Goal: Information Seeking & Learning: Check status

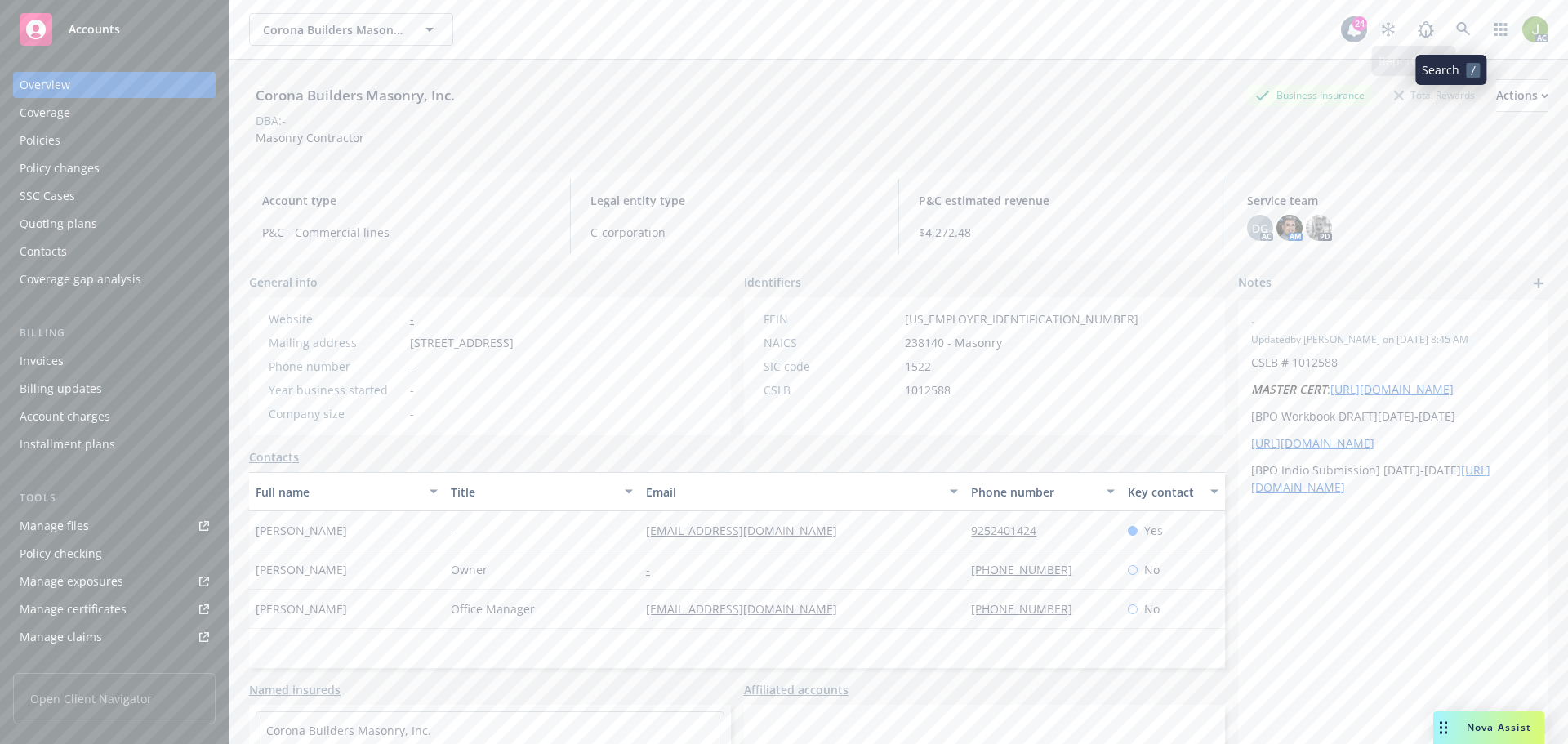
click at [1466, 36] on span at bounding box center [1462, 29] width 33 height 33
click at [1429, 29] on link at bounding box center [1425, 29] width 33 height 33
click at [1456, 29] on icon at bounding box center [1463, 30] width 15 height 15
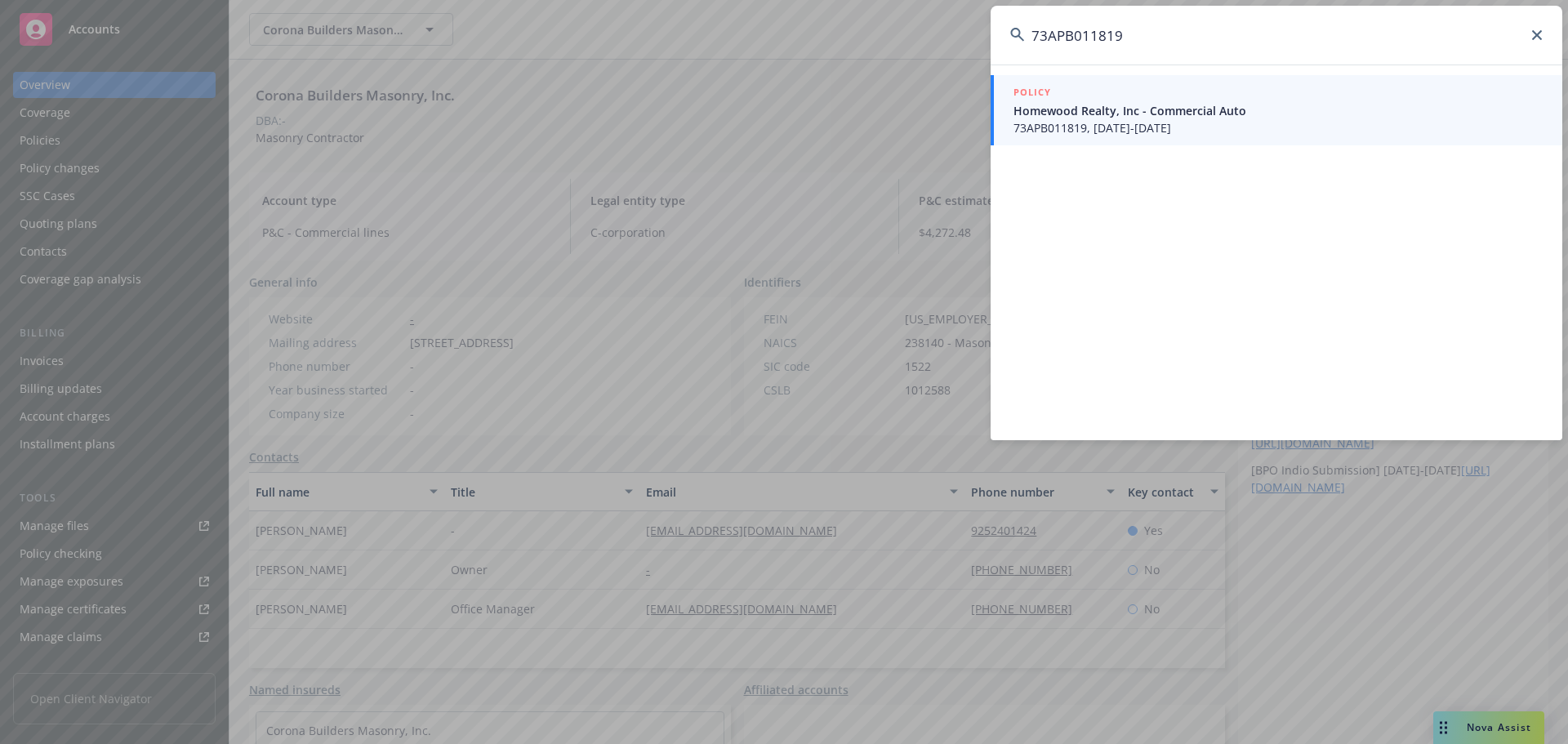
type input "73APB011819"
click at [1312, 128] on span "73APB011819, [DATE]-[DATE]" at bounding box center [1278, 127] width 530 height 17
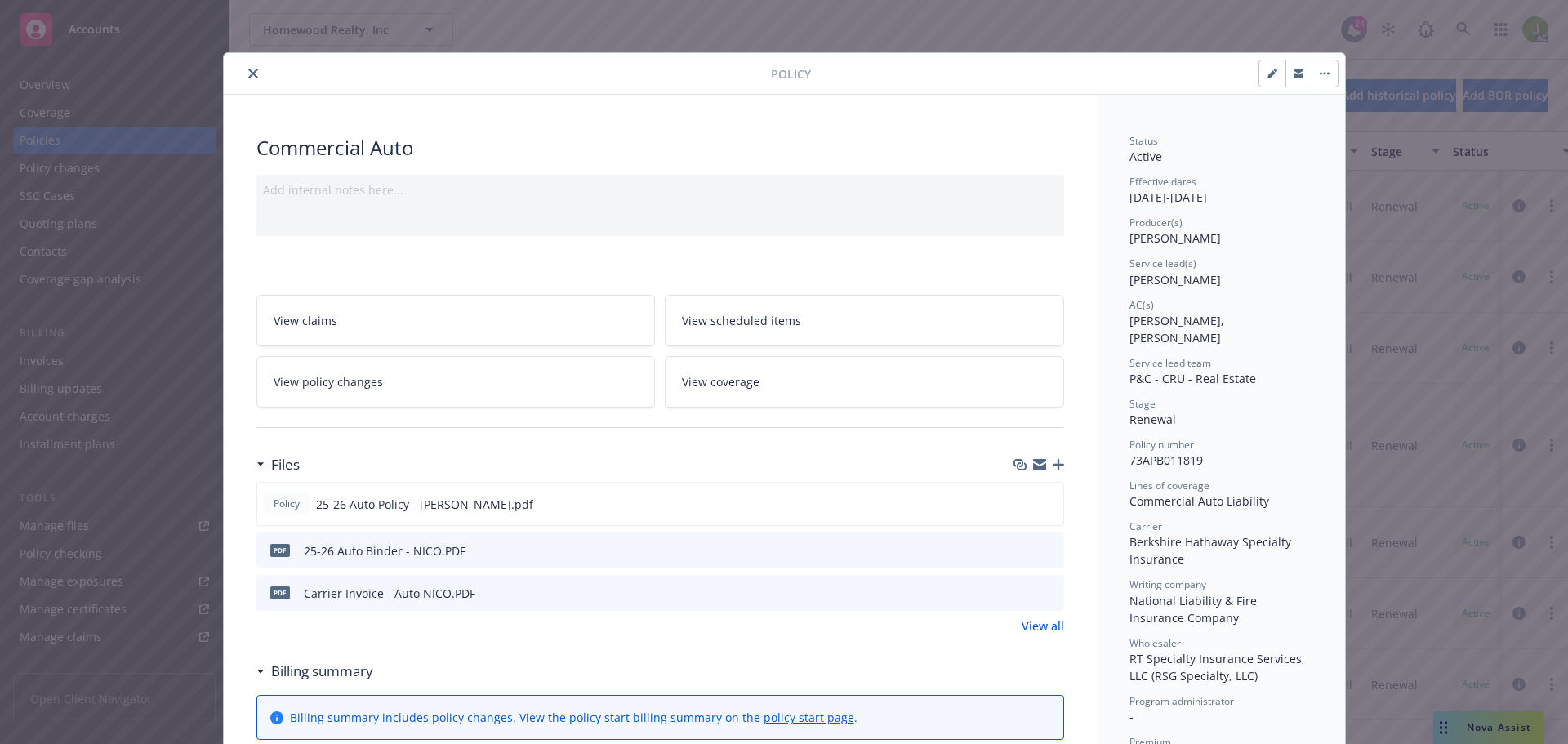
click at [249, 74] on icon "close" at bounding box center [253, 73] width 9 height 9
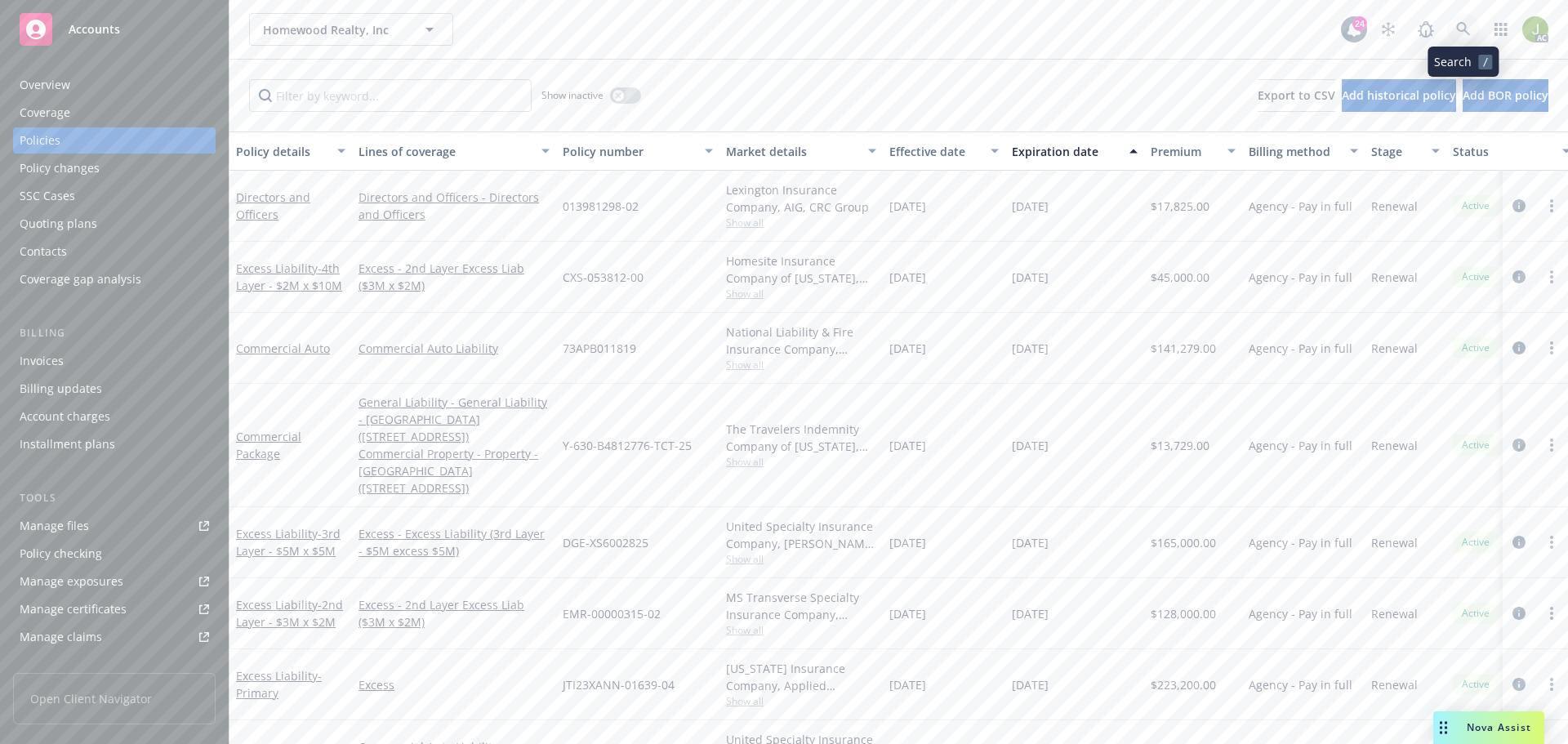
click at [1455, 36] on link at bounding box center [1462, 29] width 33 height 33
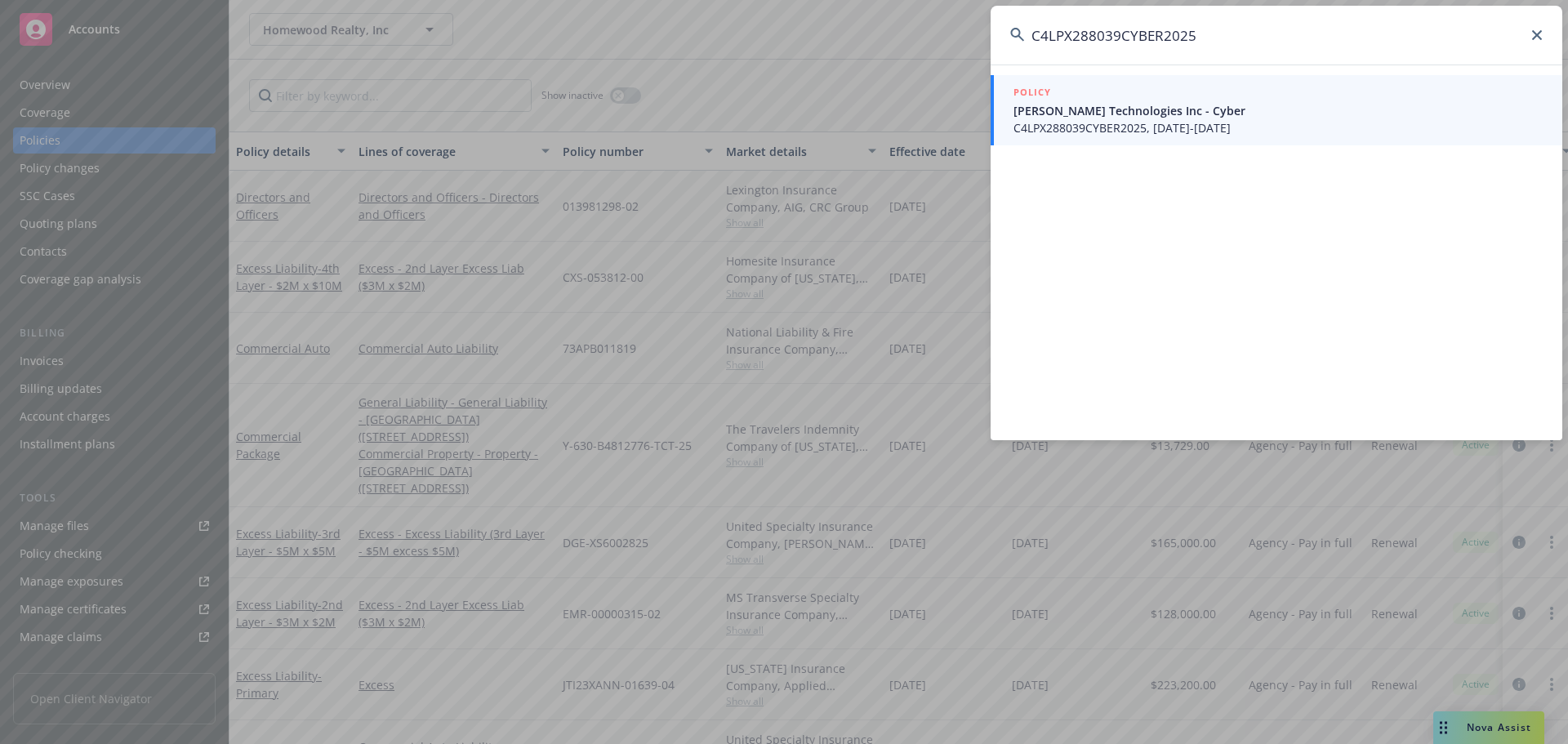
type input "C4LPX288039CYBER2025"
click at [1197, 137] on link "POLICY [PERSON_NAME] Technologies Inc - Cyber C4LPX288039CYBER2025, [DATE]-[DAT…" at bounding box center [1276, 109] width 572 height 70
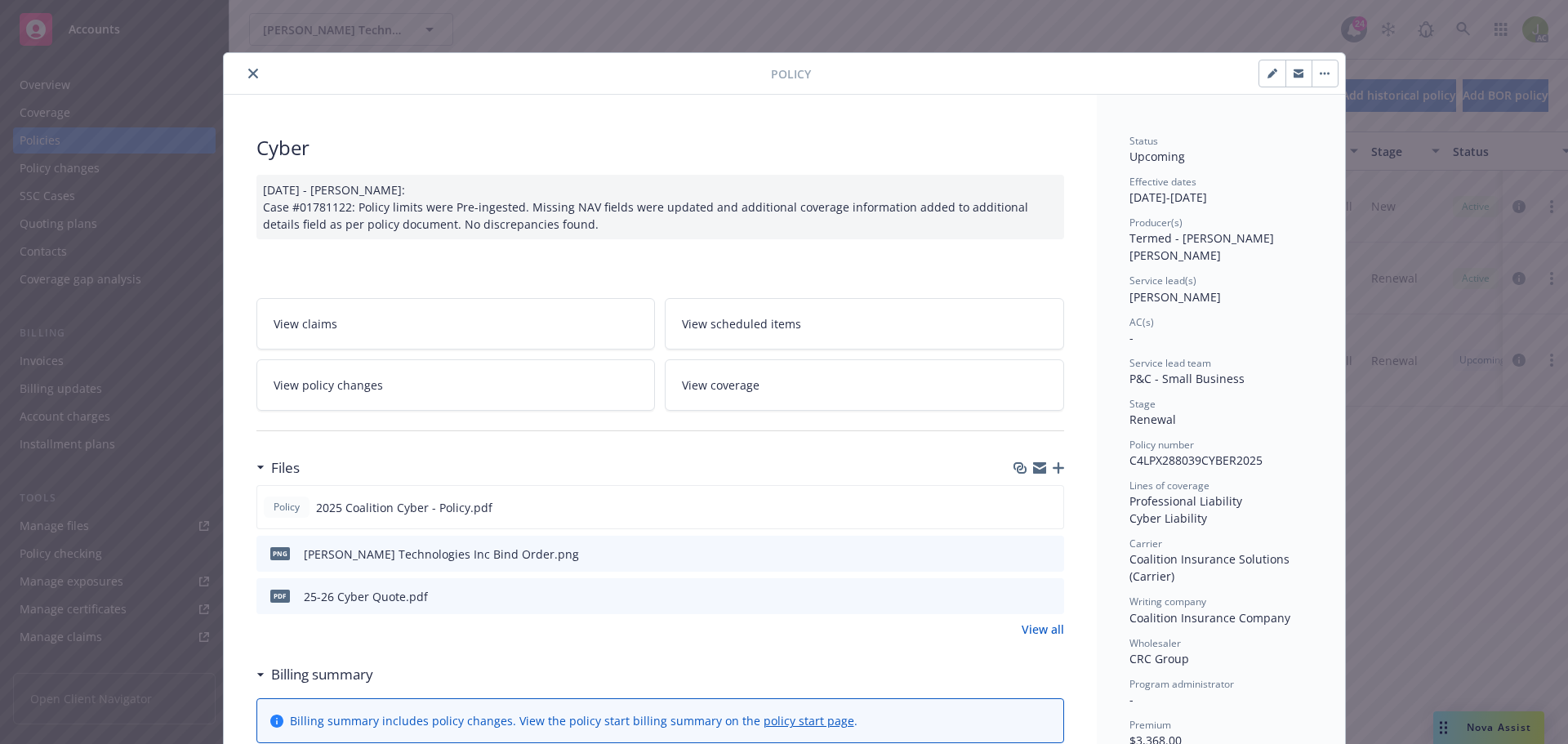
click at [245, 67] on button "close" at bounding box center [253, 73] width 20 height 20
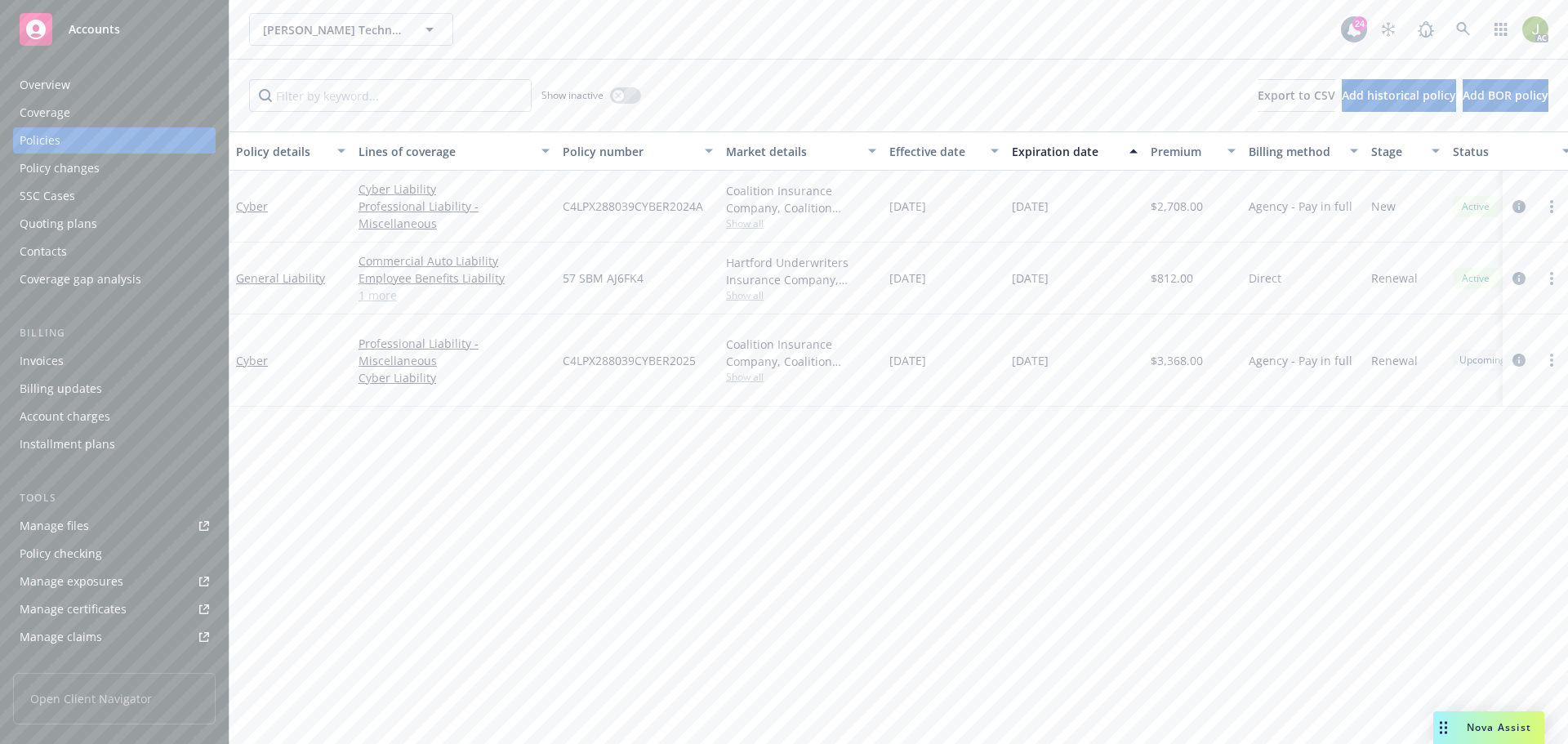
click at [99, 363] on div "Invoices" at bounding box center [114, 361] width 189 height 26
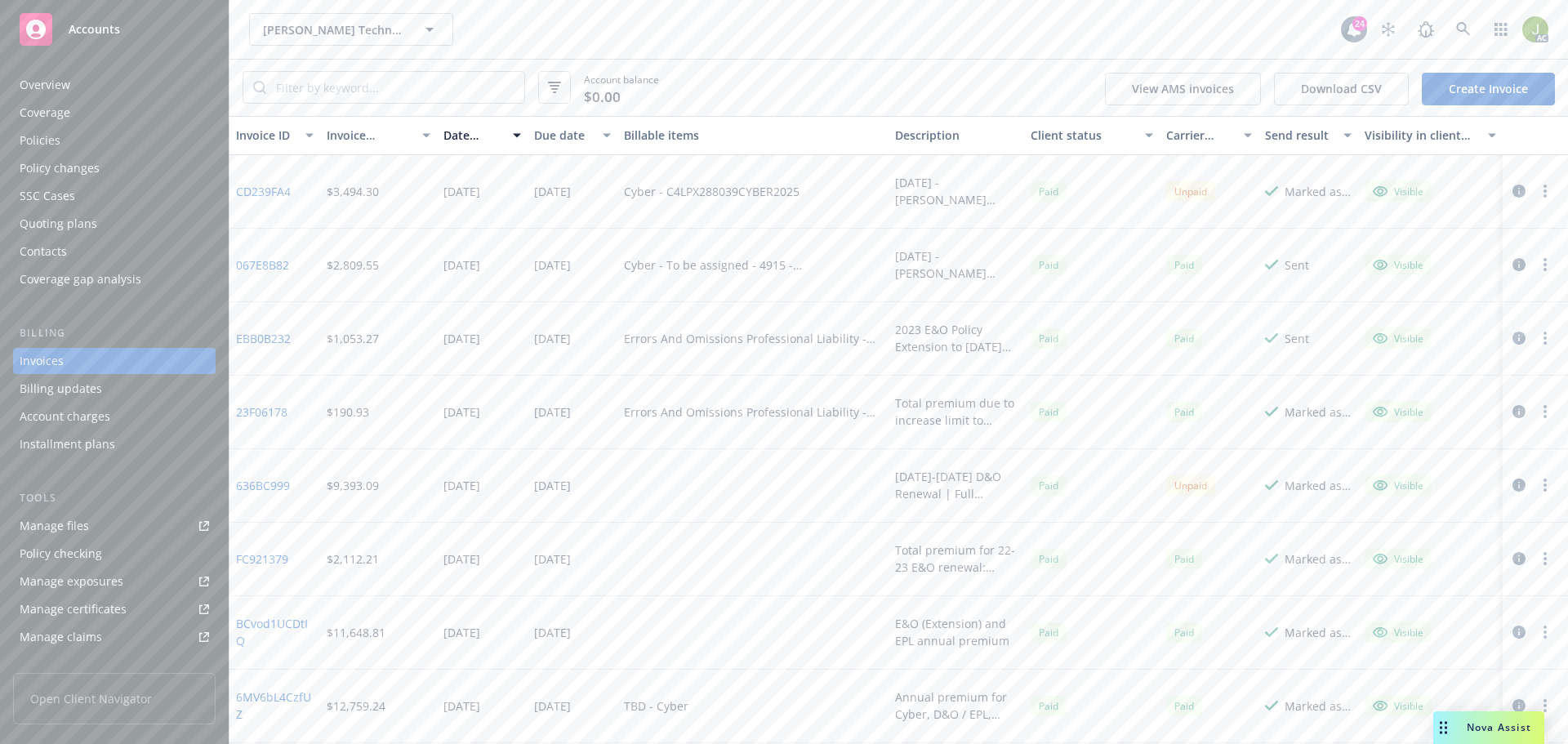
click at [93, 533] on link "Manage files" at bounding box center [114, 526] width 202 height 26
click at [1464, 29] on icon at bounding box center [1462, 29] width 14 height 14
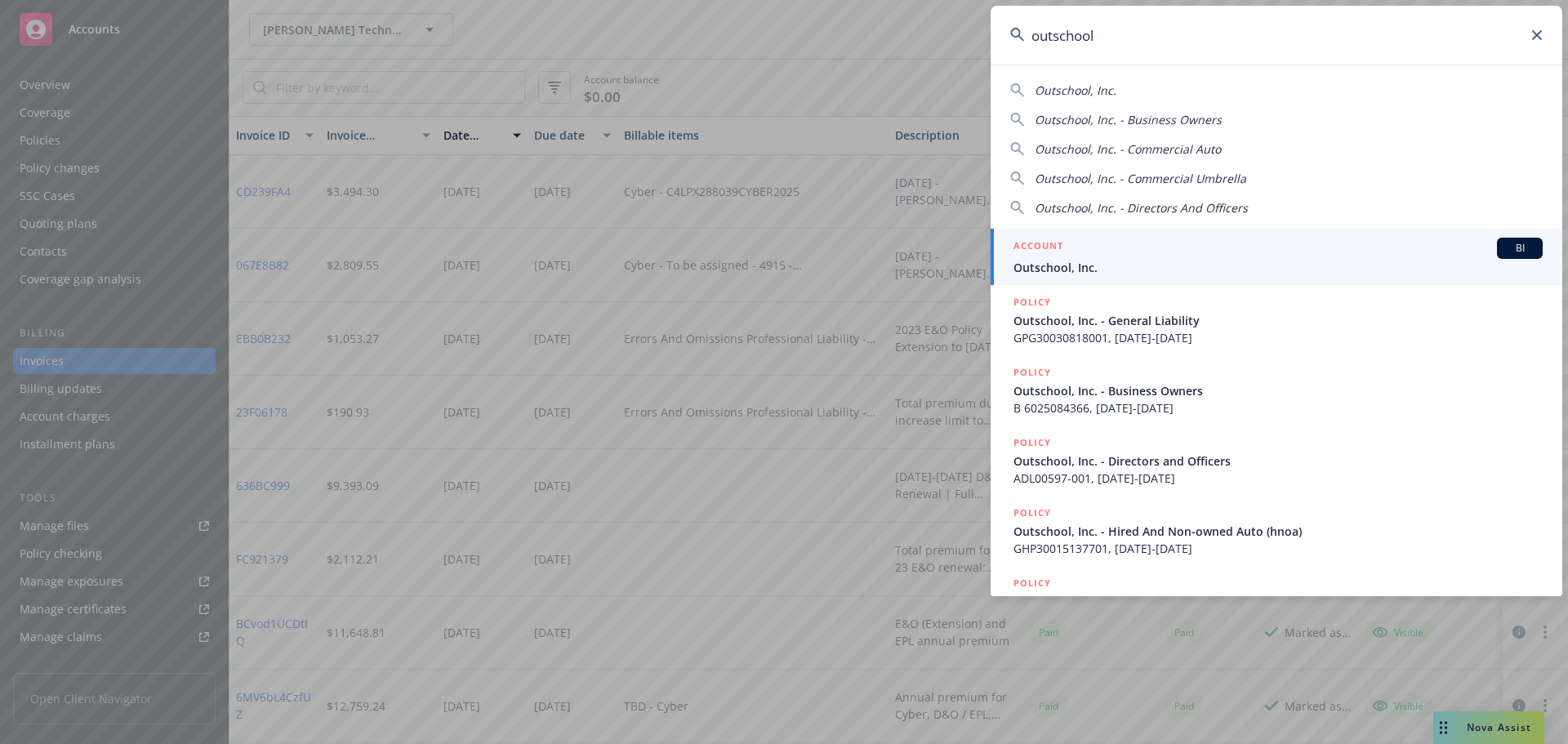
type input "outschool"
click at [1306, 262] on span "Outschool, Inc." at bounding box center [1278, 268] width 530 height 17
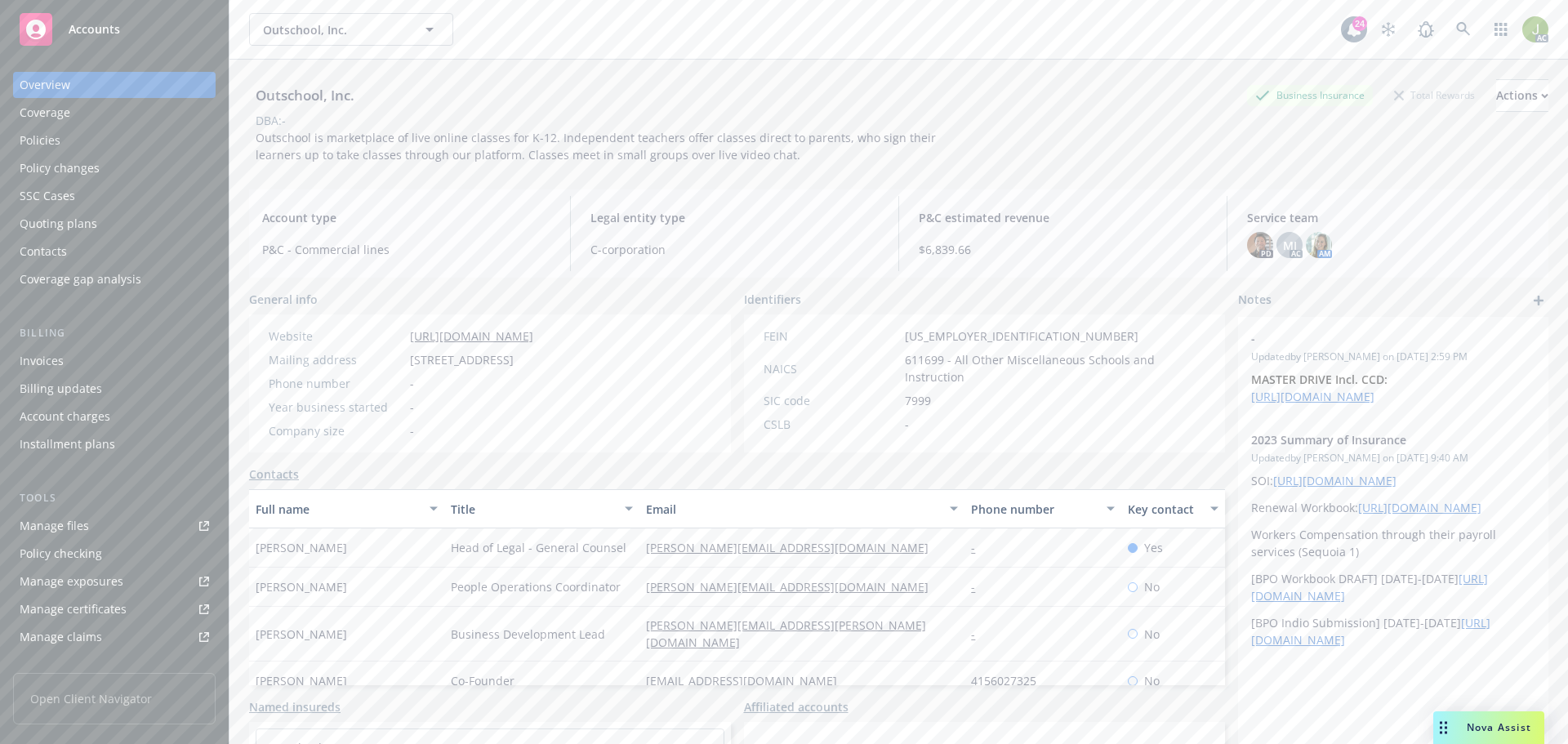
click at [128, 360] on div "Invoices" at bounding box center [114, 361] width 189 height 26
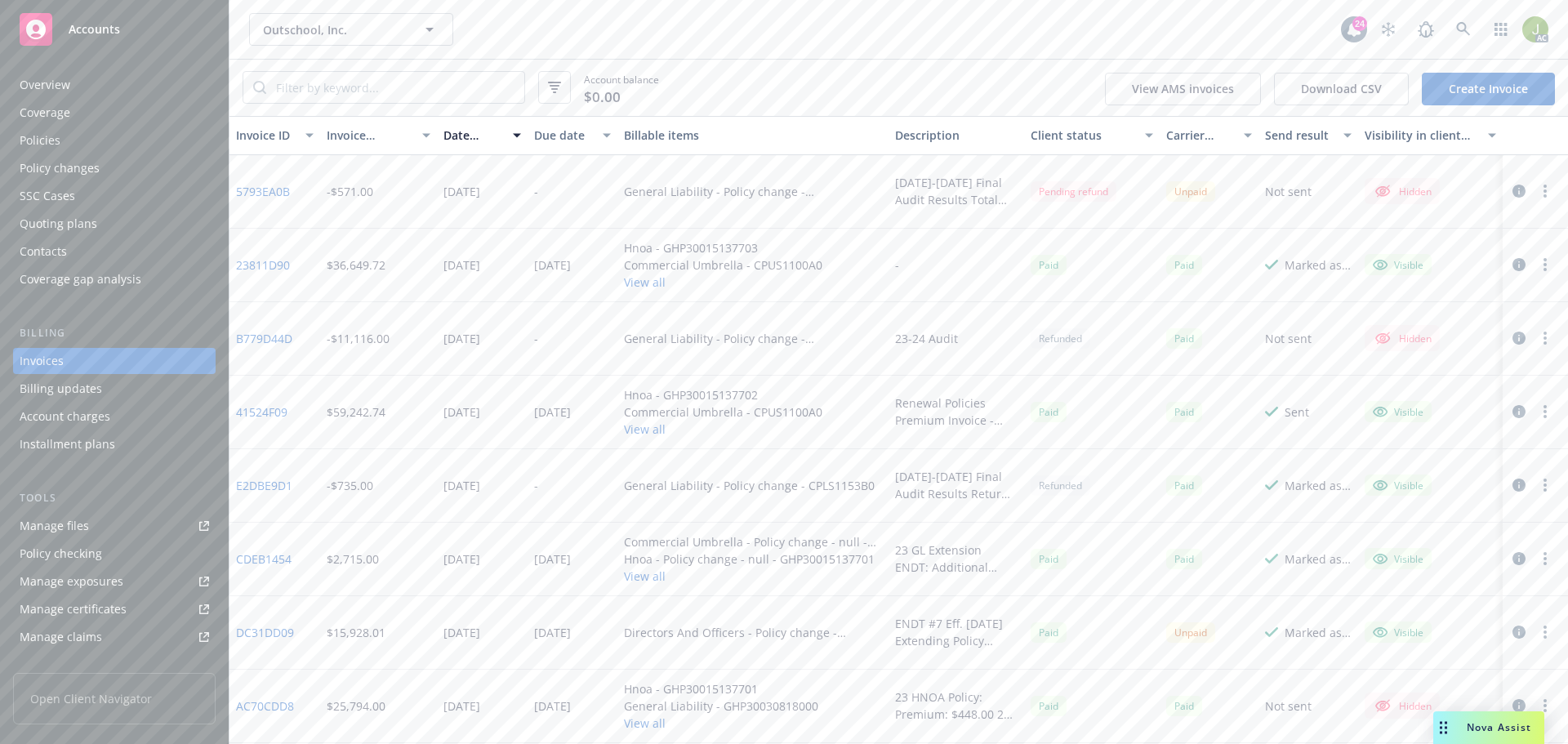
click at [272, 197] on link "5793EA0B" at bounding box center [263, 191] width 54 height 17
click at [1473, 22] on link at bounding box center [1462, 29] width 33 height 33
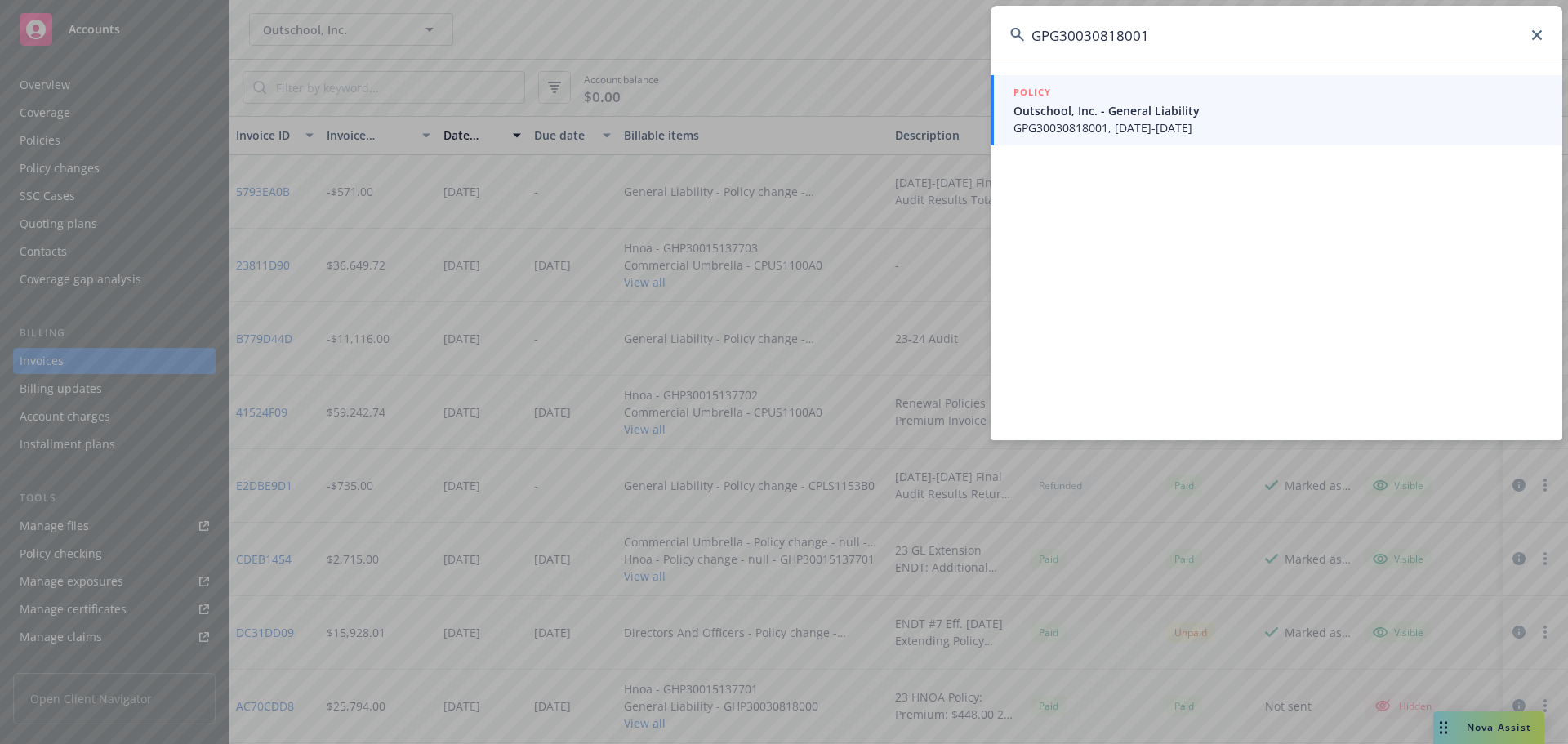
type input "GPG30030818001"
click at [1177, 124] on span "GPG30030818001, [DATE]-[DATE]" at bounding box center [1278, 127] width 530 height 17
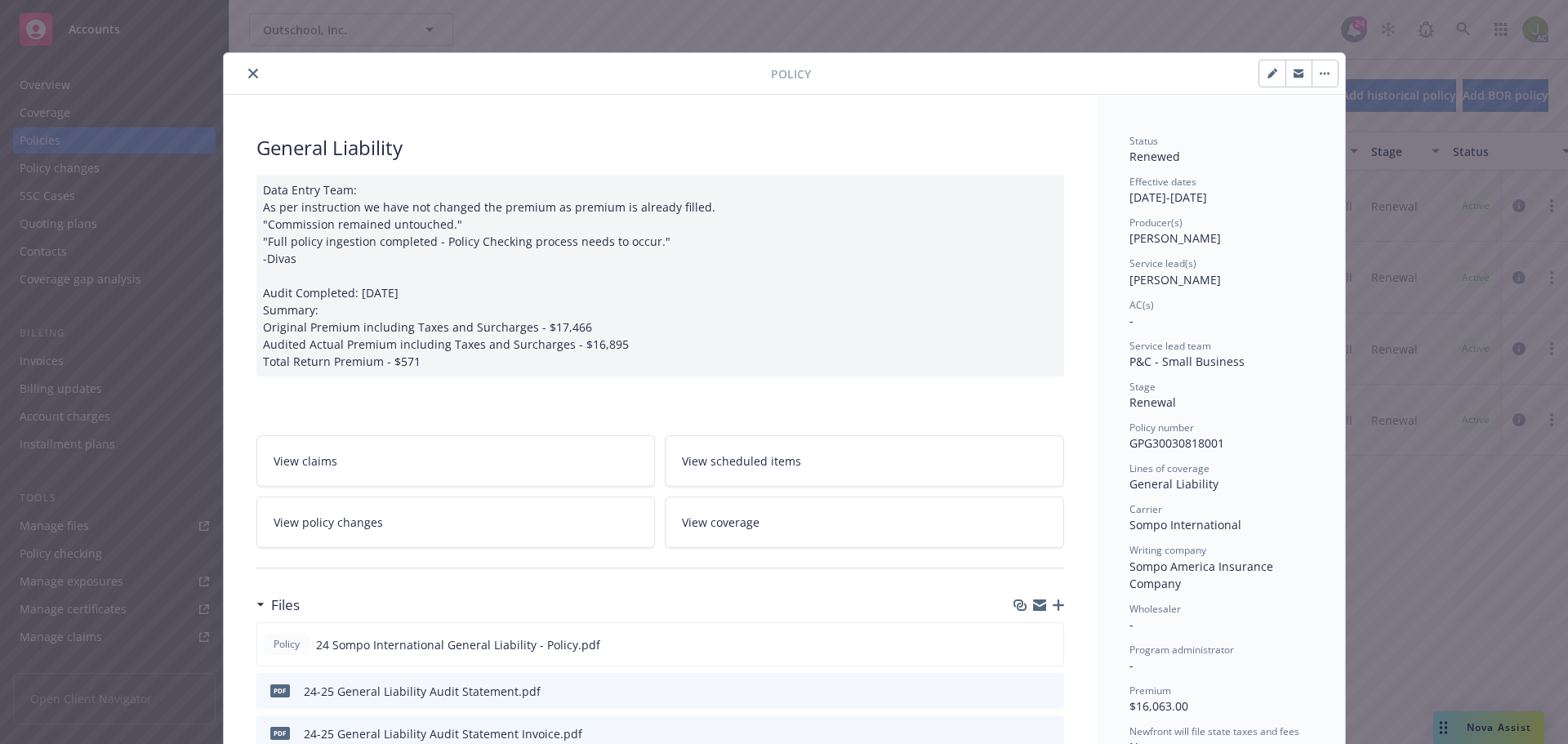
click at [247, 80] on button "close" at bounding box center [253, 73] width 20 height 20
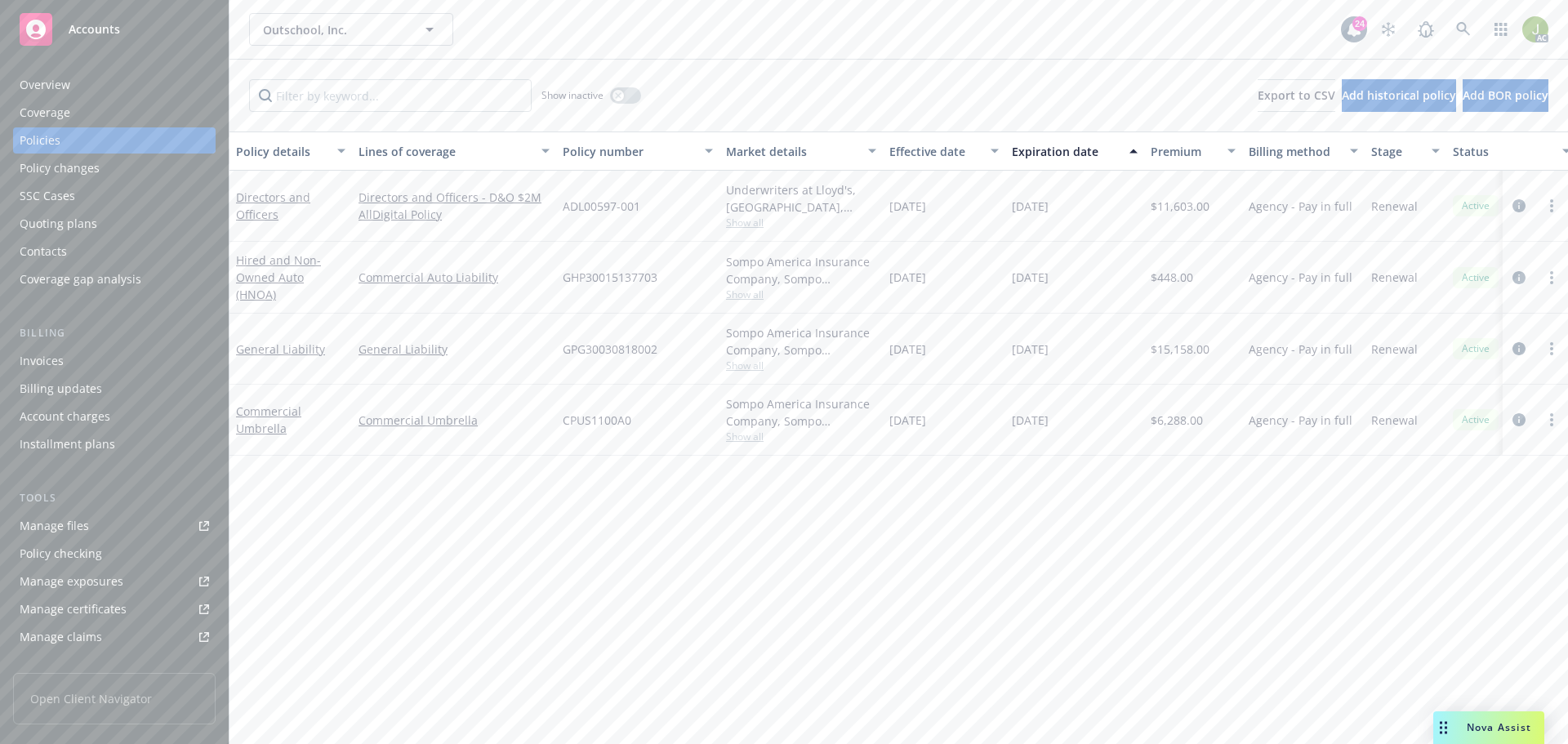
click at [67, 369] on div "Invoices" at bounding box center [114, 361] width 189 height 26
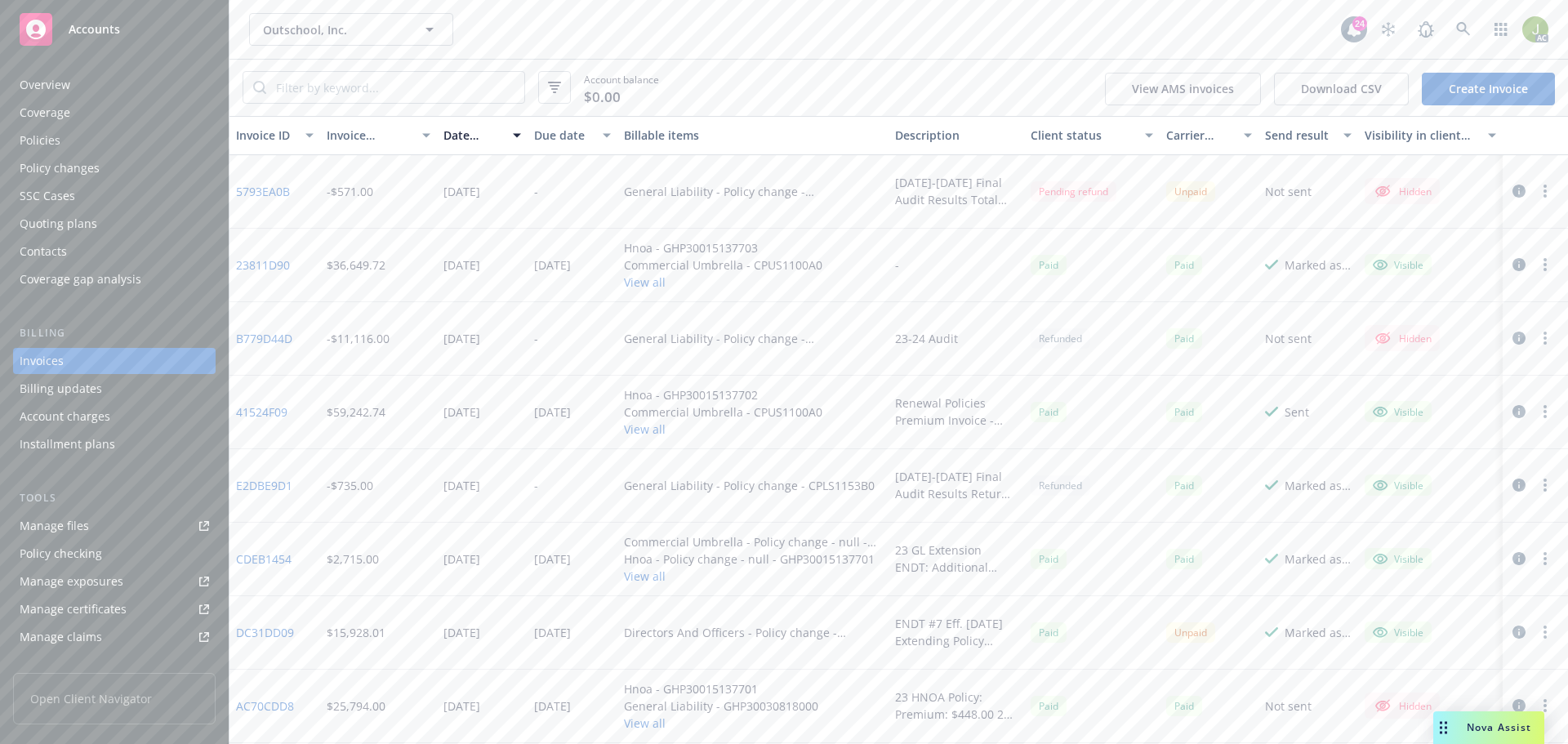
click at [41, 79] on div "Overview" at bounding box center [45, 85] width 51 height 26
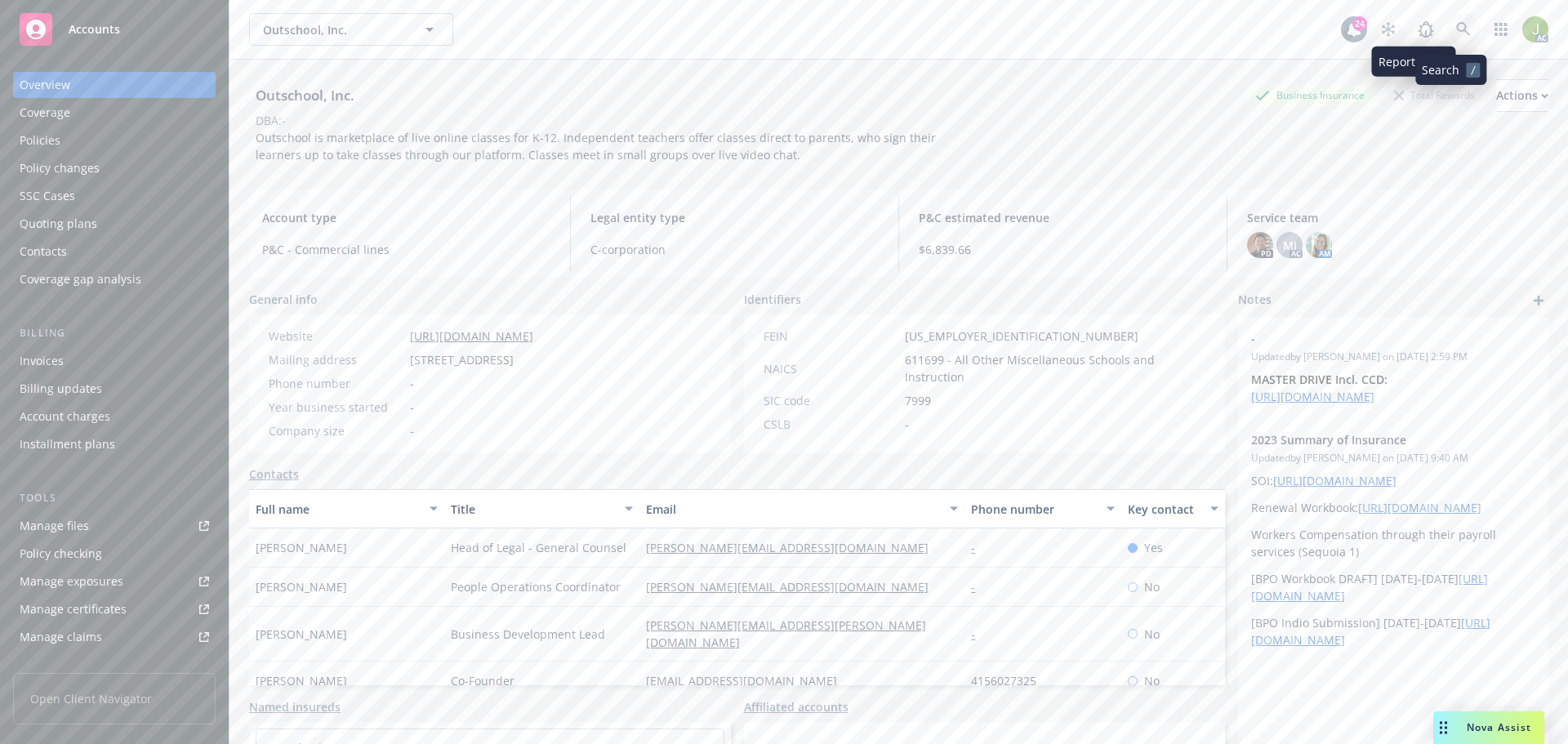
click at [1446, 27] on link at bounding box center [1462, 29] width 33 height 33
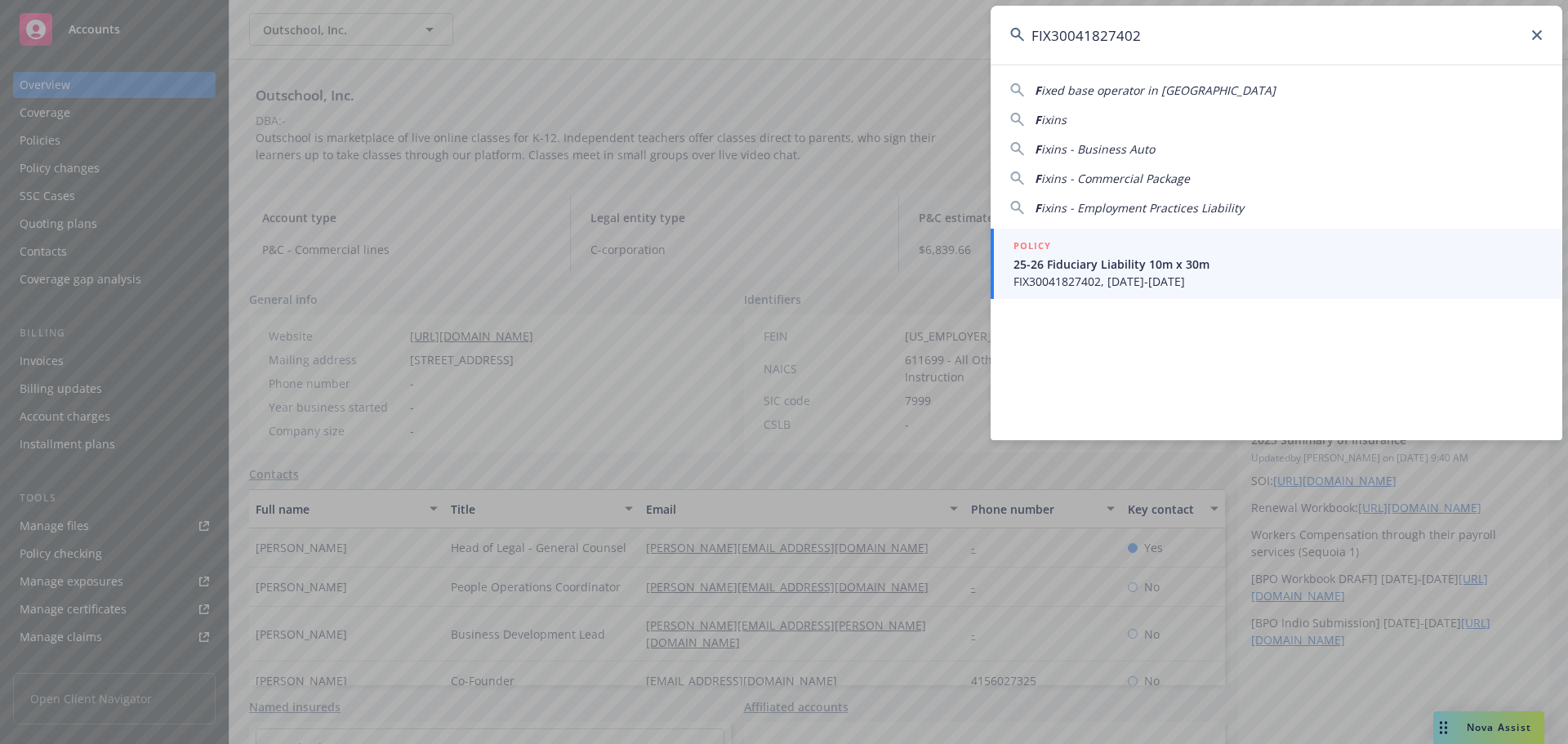
type input "FIX30041827402"
click at [1104, 284] on span "FIX30041827402, [DATE]-[DATE]" at bounding box center [1278, 281] width 530 height 17
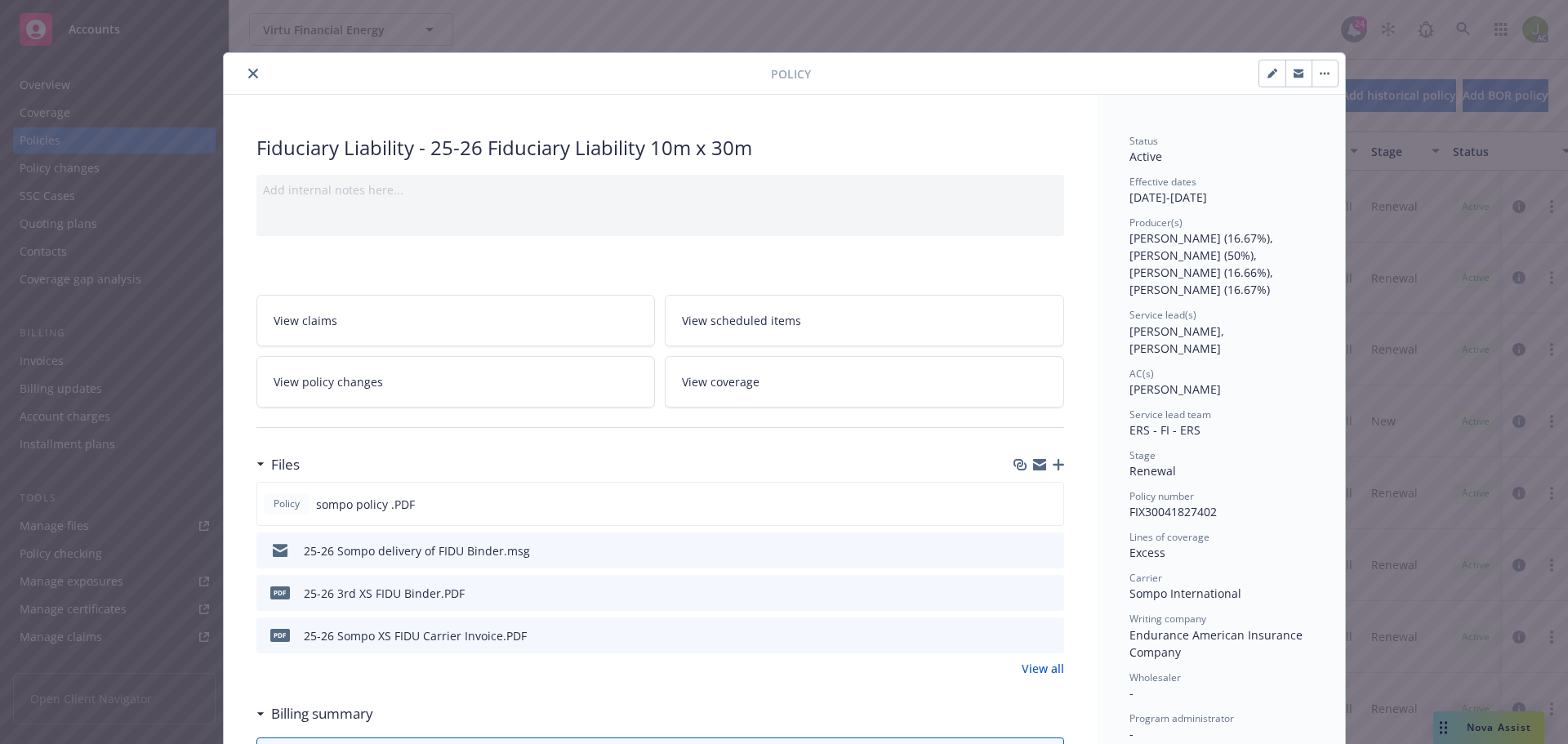
click at [1044, 632] on icon "preview file" at bounding box center [1049, 635] width 15 height 11
click at [248, 74] on icon "close" at bounding box center [253, 73] width 9 height 9
click at [1460, 28] on div "Policy Fiduciary Liability - 25-26 Fiduciary Liability 10m x 30m Add internal n…" at bounding box center [784, 372] width 1568 height 744
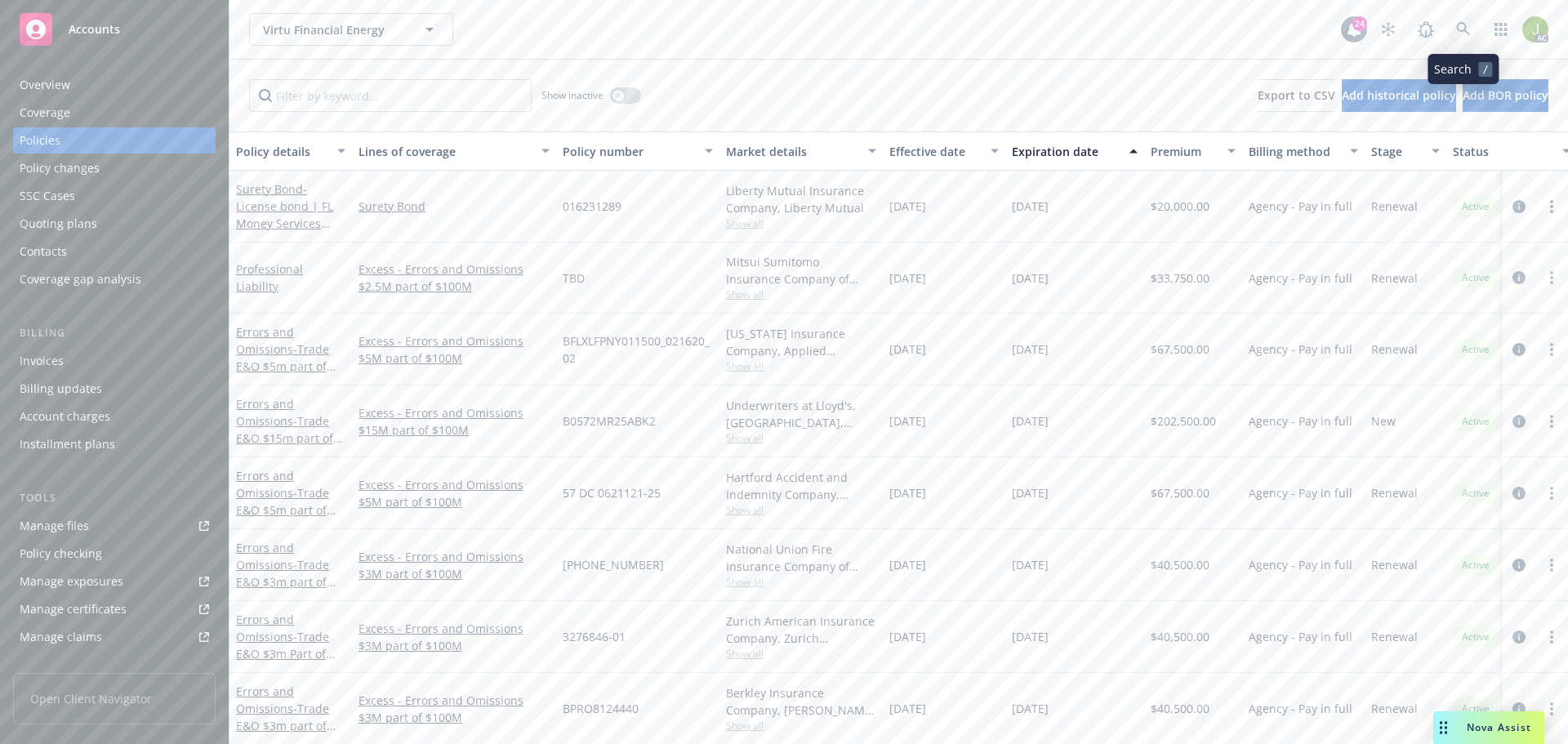
click at [1466, 39] on link at bounding box center [1462, 29] width 33 height 33
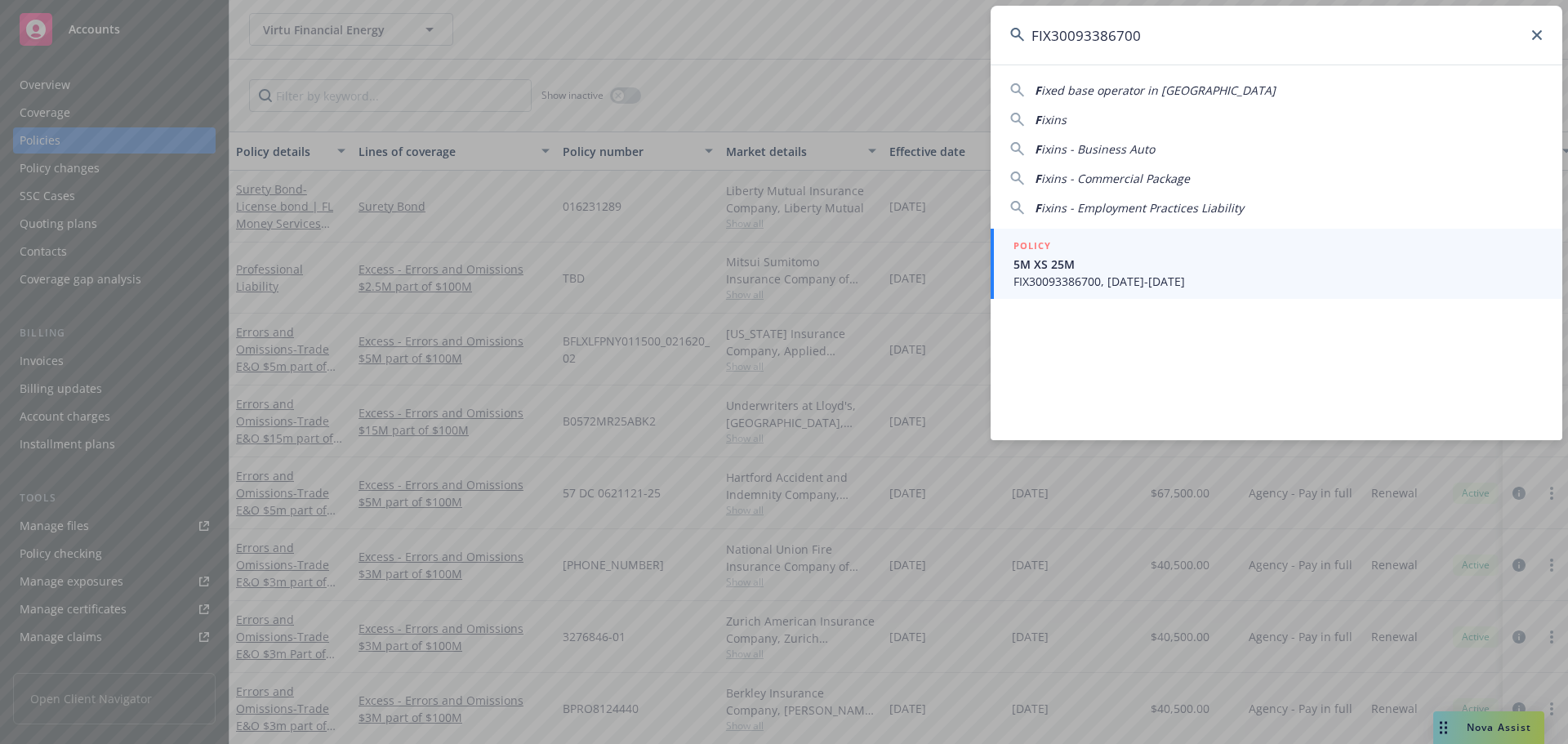
type input "FIX30093386700"
click at [1133, 268] on span "5M XS 25M" at bounding box center [1278, 264] width 530 height 17
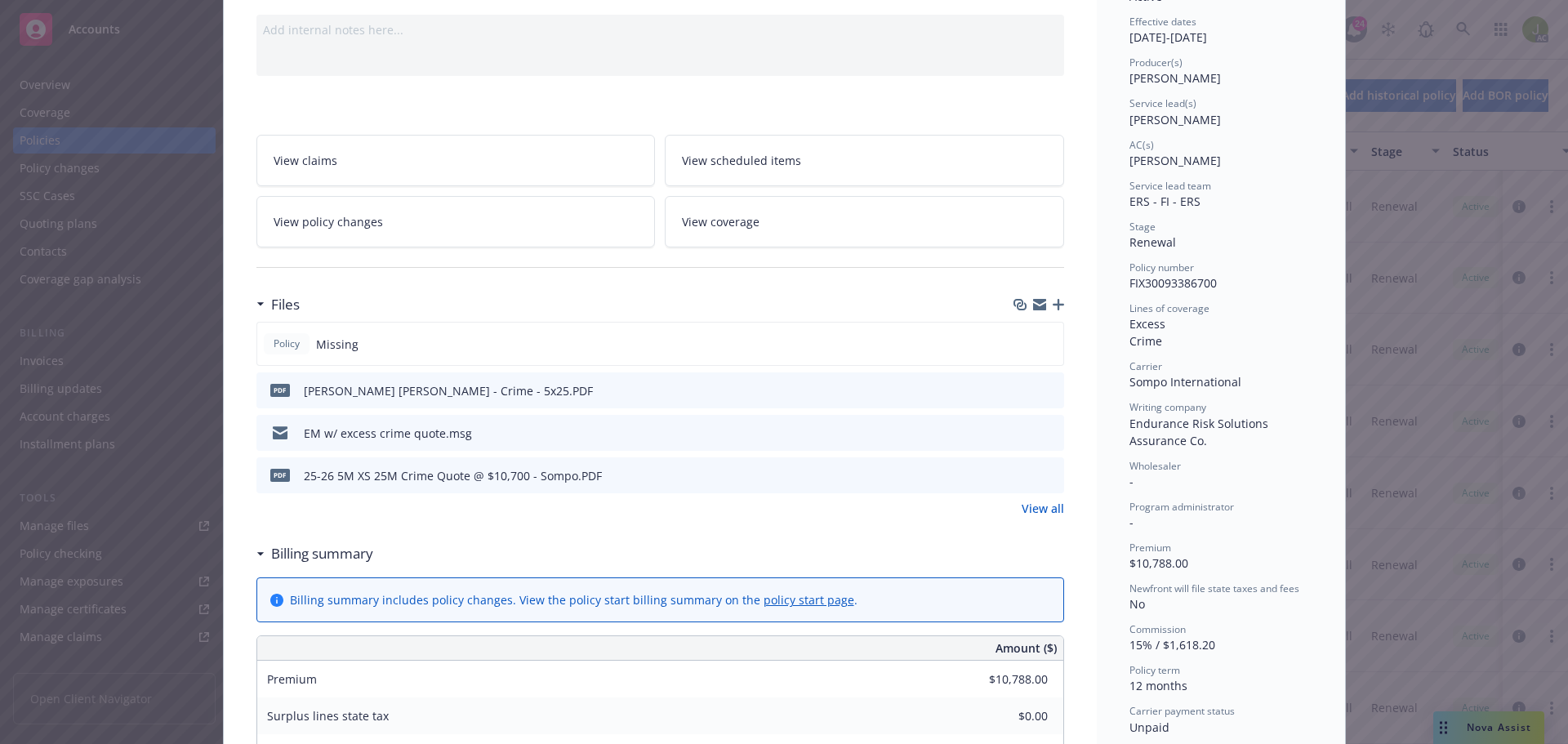
scroll to position [164, 0]
click at [1042, 392] on button at bounding box center [1050, 387] width 15 height 17
click at [1046, 382] on icon "preview file" at bounding box center [1049, 387] width 15 height 11
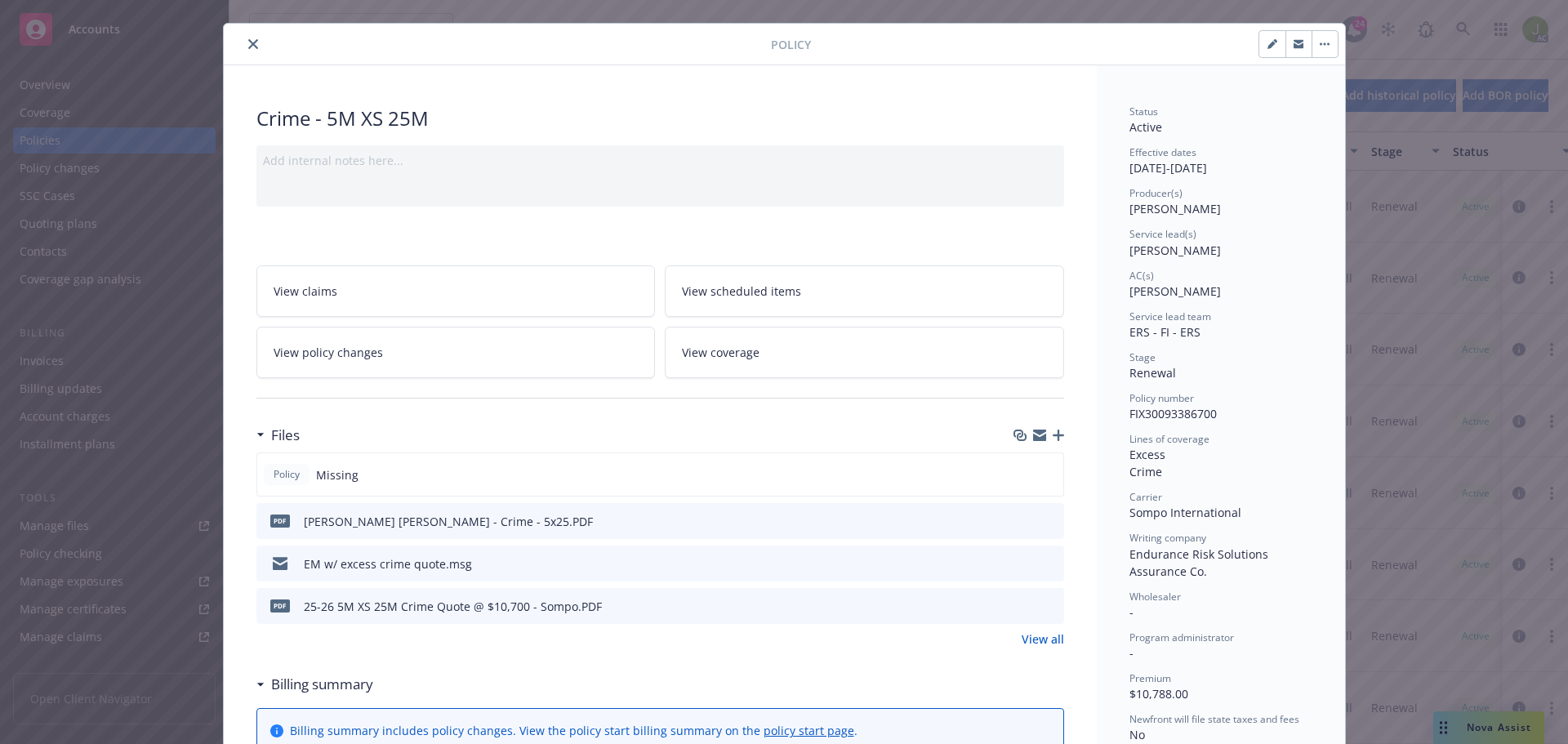
scroll to position [0, 0]
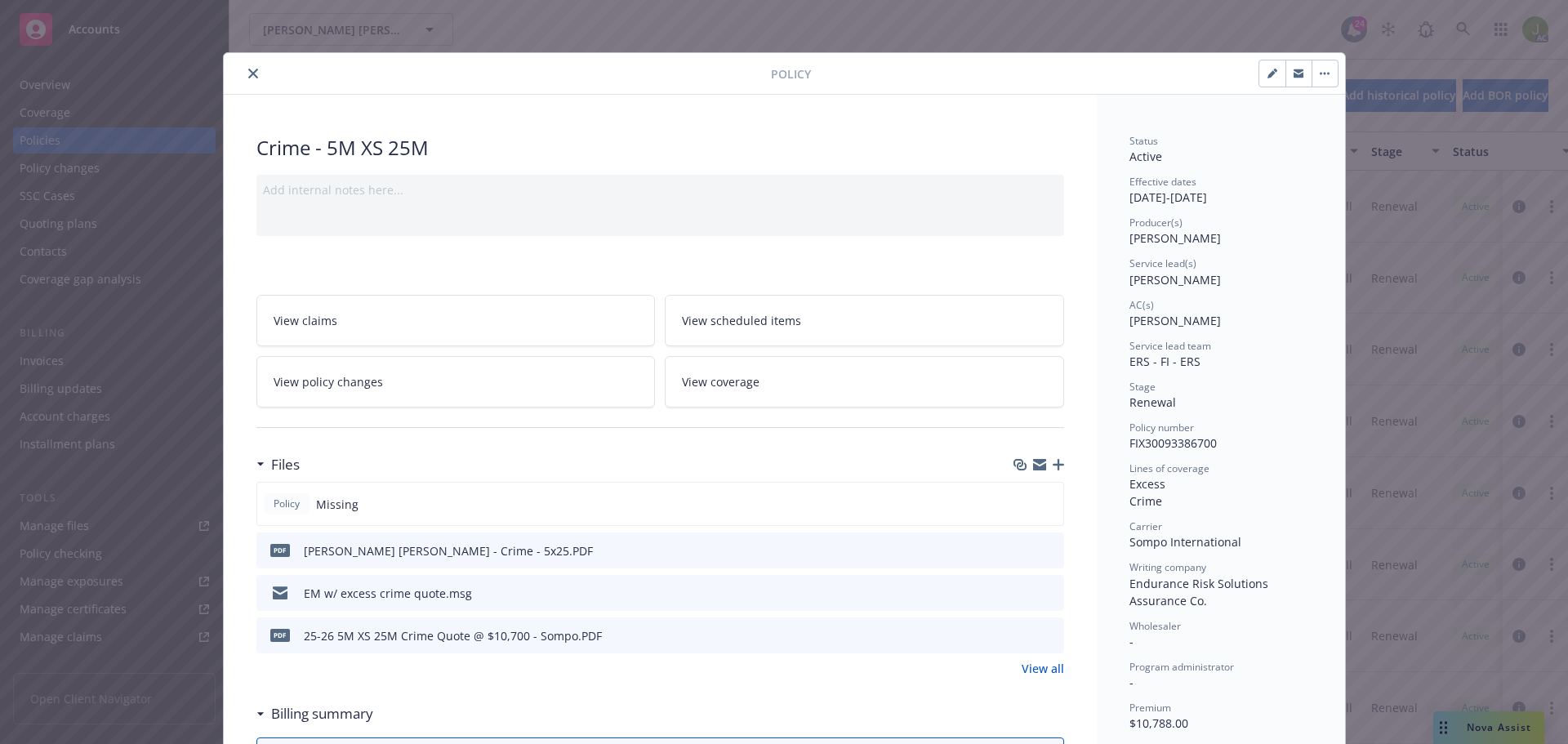
click at [252, 73] on button "close" at bounding box center [253, 73] width 20 height 20
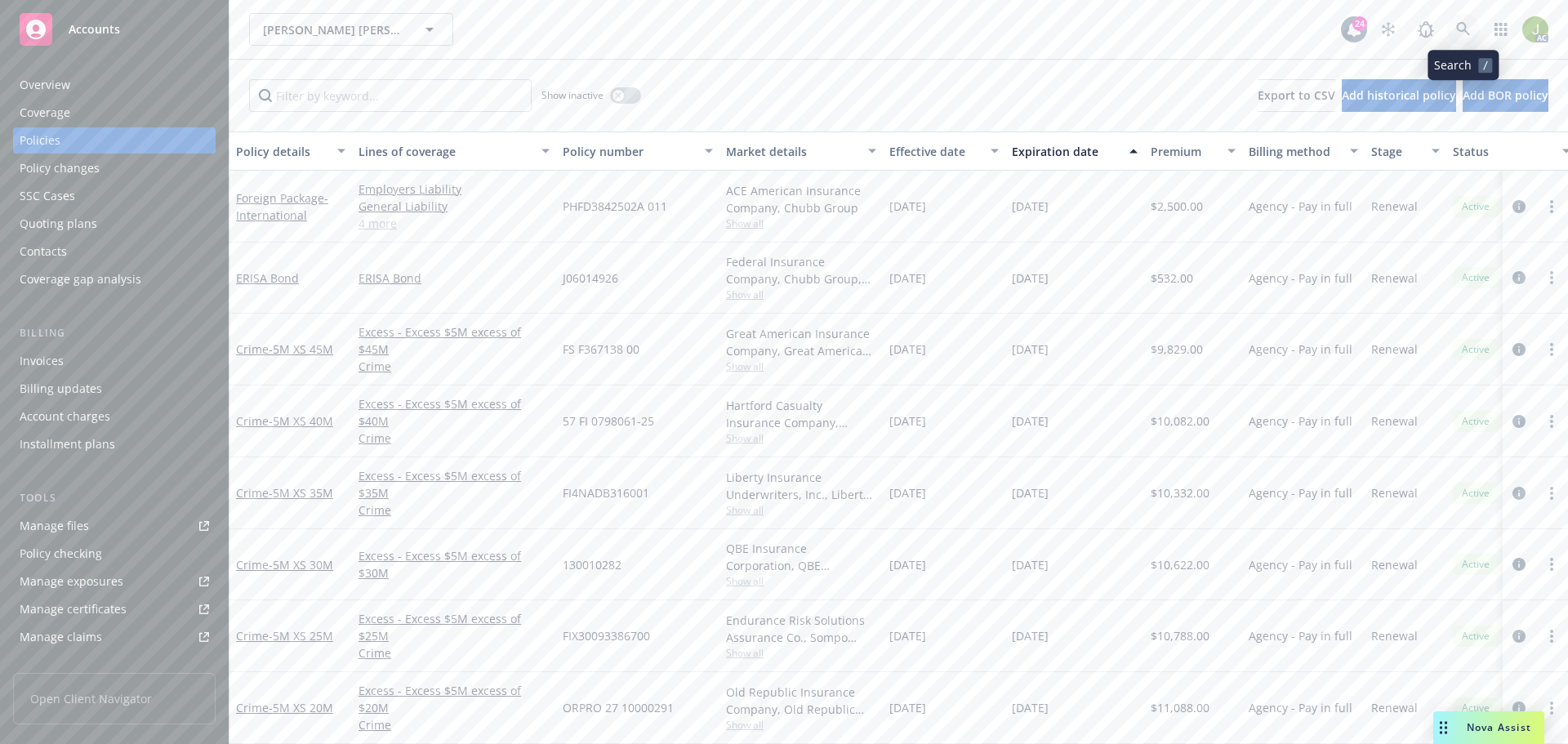
click at [1462, 38] on link at bounding box center [1462, 29] width 33 height 33
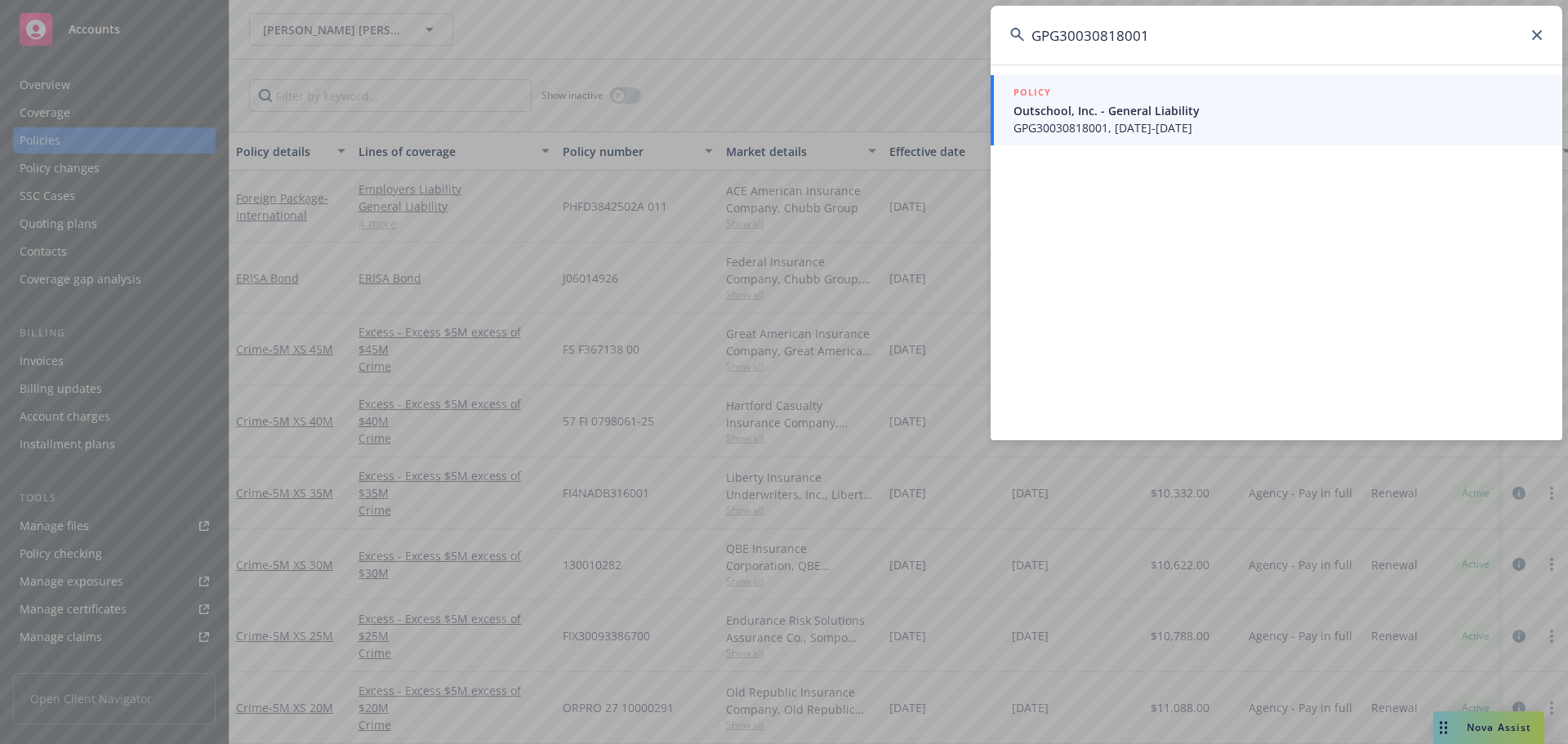
type input "GPG30030818001"
click at [1101, 150] on div "POLICY Outschool, Inc. - General Liability GPG30030818001, [DATE]-[DATE]" at bounding box center [1276, 252] width 572 height 375
click at [1107, 129] on span "GPG30030818001, [DATE]-[DATE]" at bounding box center [1278, 127] width 530 height 17
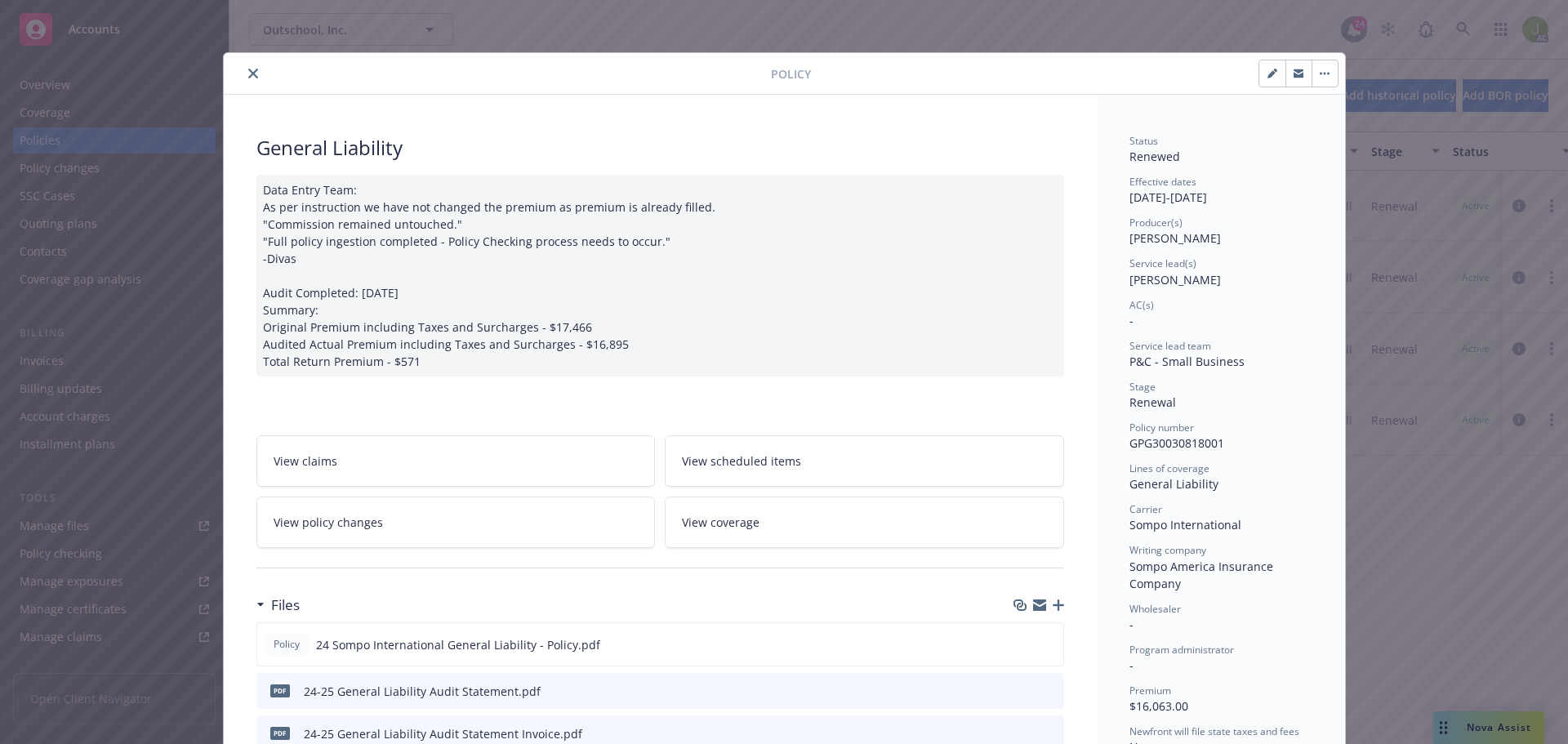
click at [243, 72] on button "close" at bounding box center [253, 73] width 20 height 20
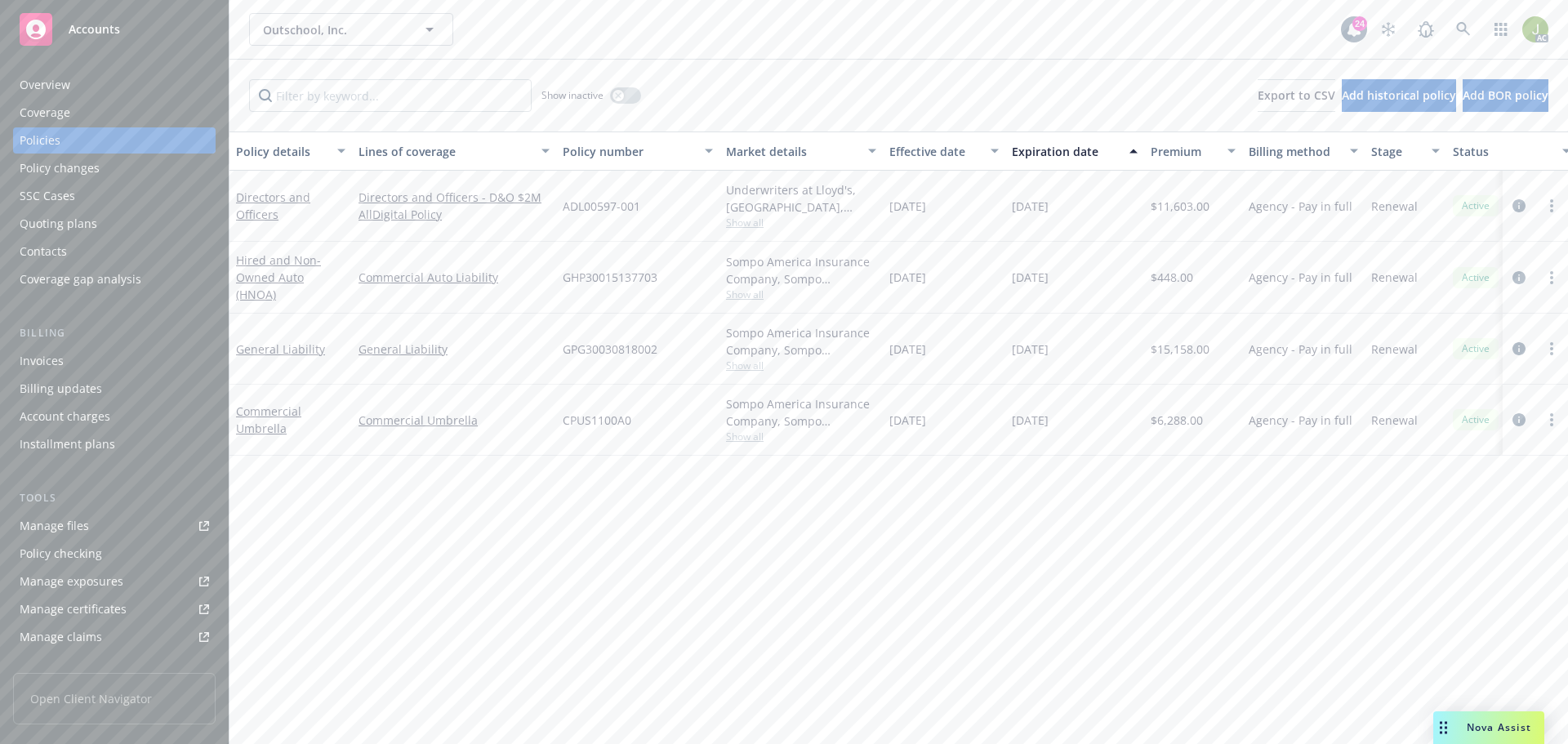
click at [121, 368] on div "Invoices" at bounding box center [114, 361] width 189 height 26
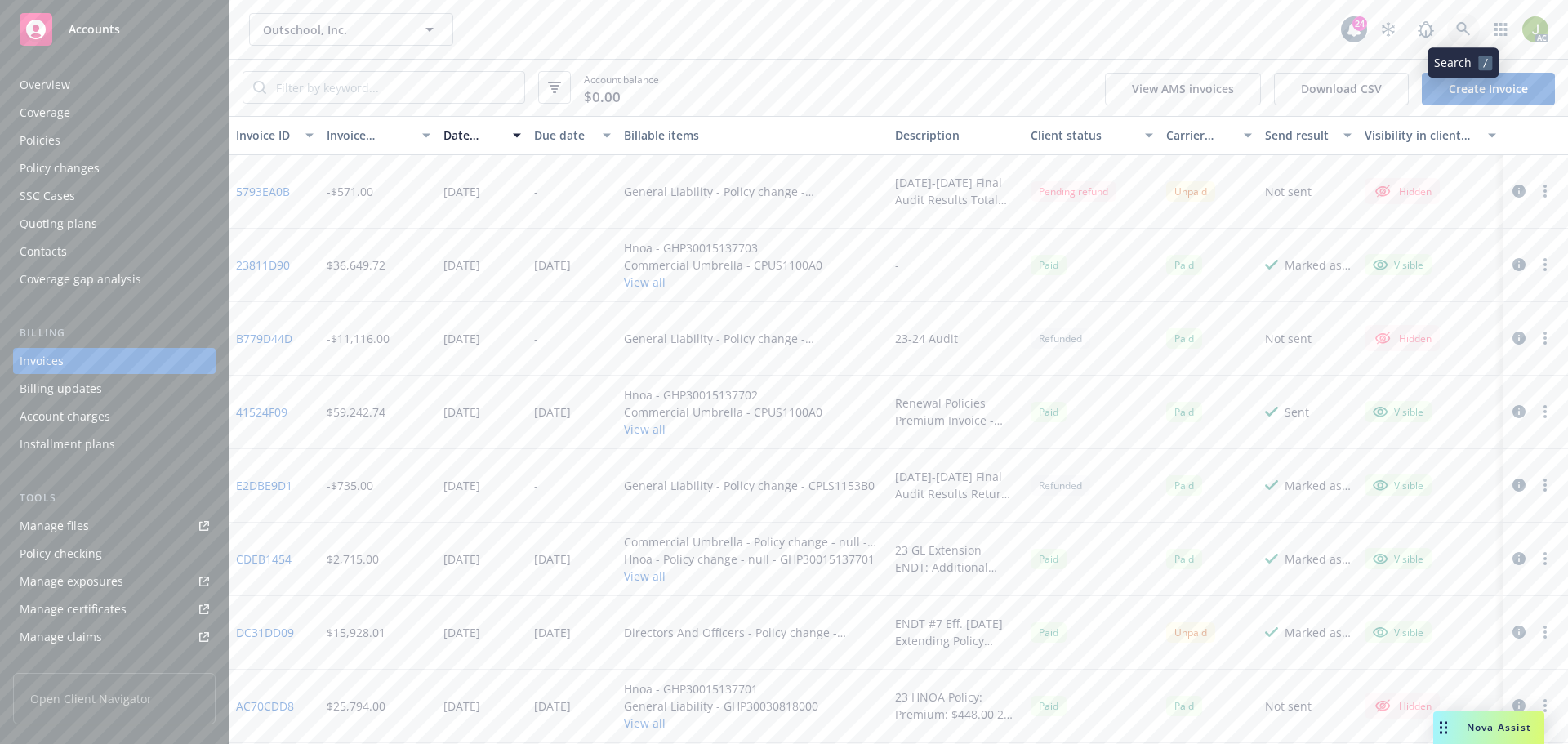
click at [1471, 36] on link at bounding box center [1462, 29] width 33 height 33
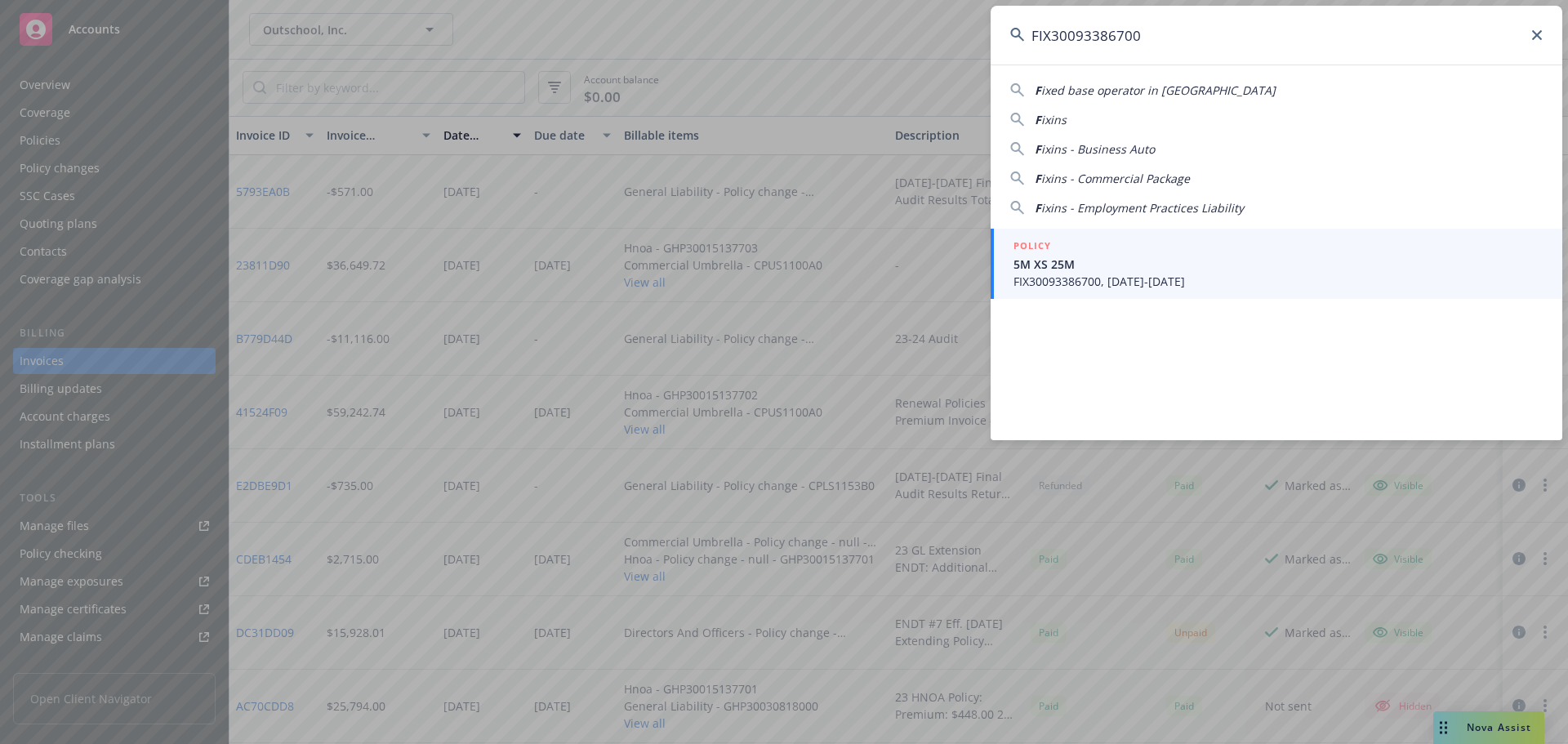
type input "FIX30093386700"
click at [1064, 274] on span "FIX30093386700, [DATE]-[DATE]" at bounding box center [1278, 281] width 530 height 17
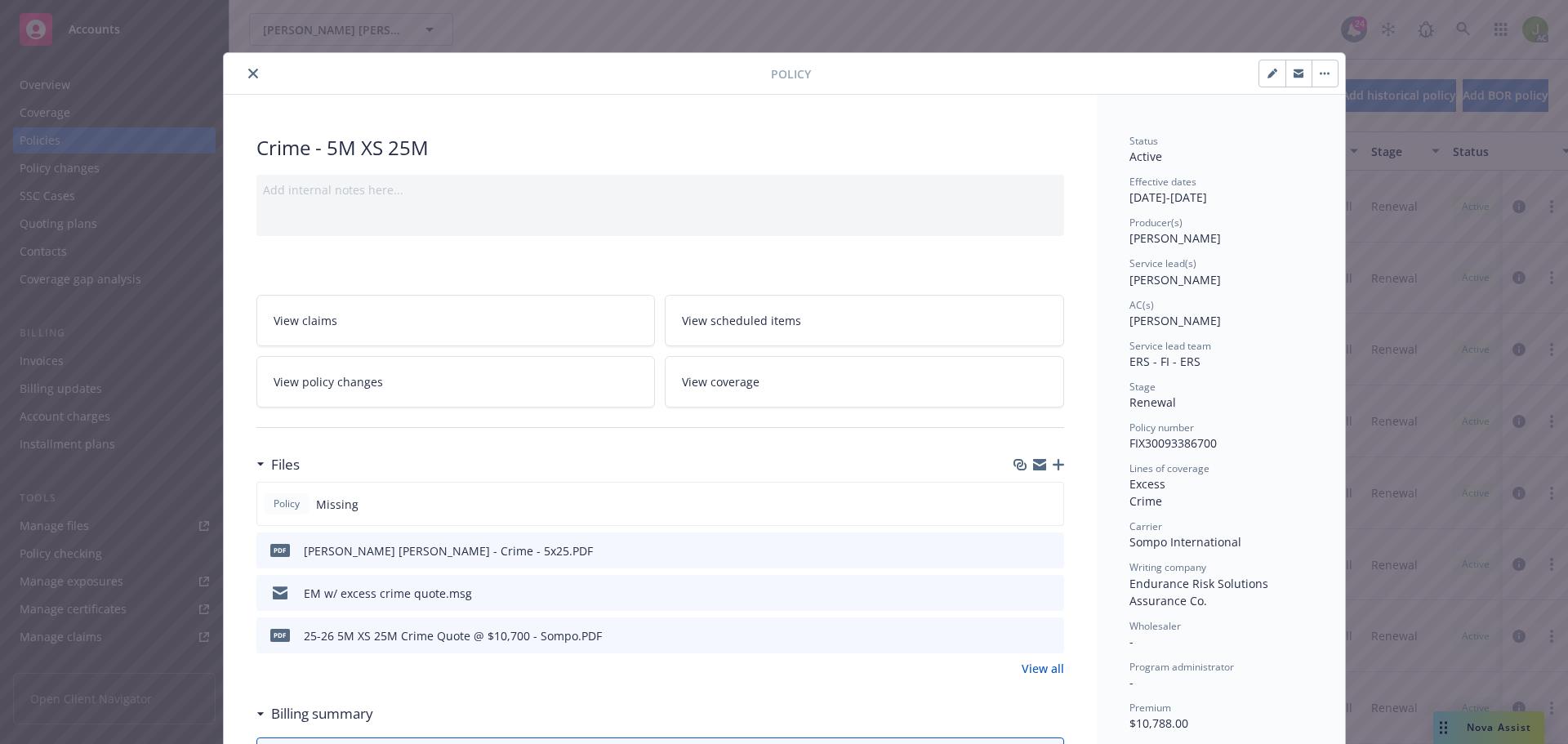
click at [1045, 549] on icon "preview file" at bounding box center [1049, 549] width 15 height 11
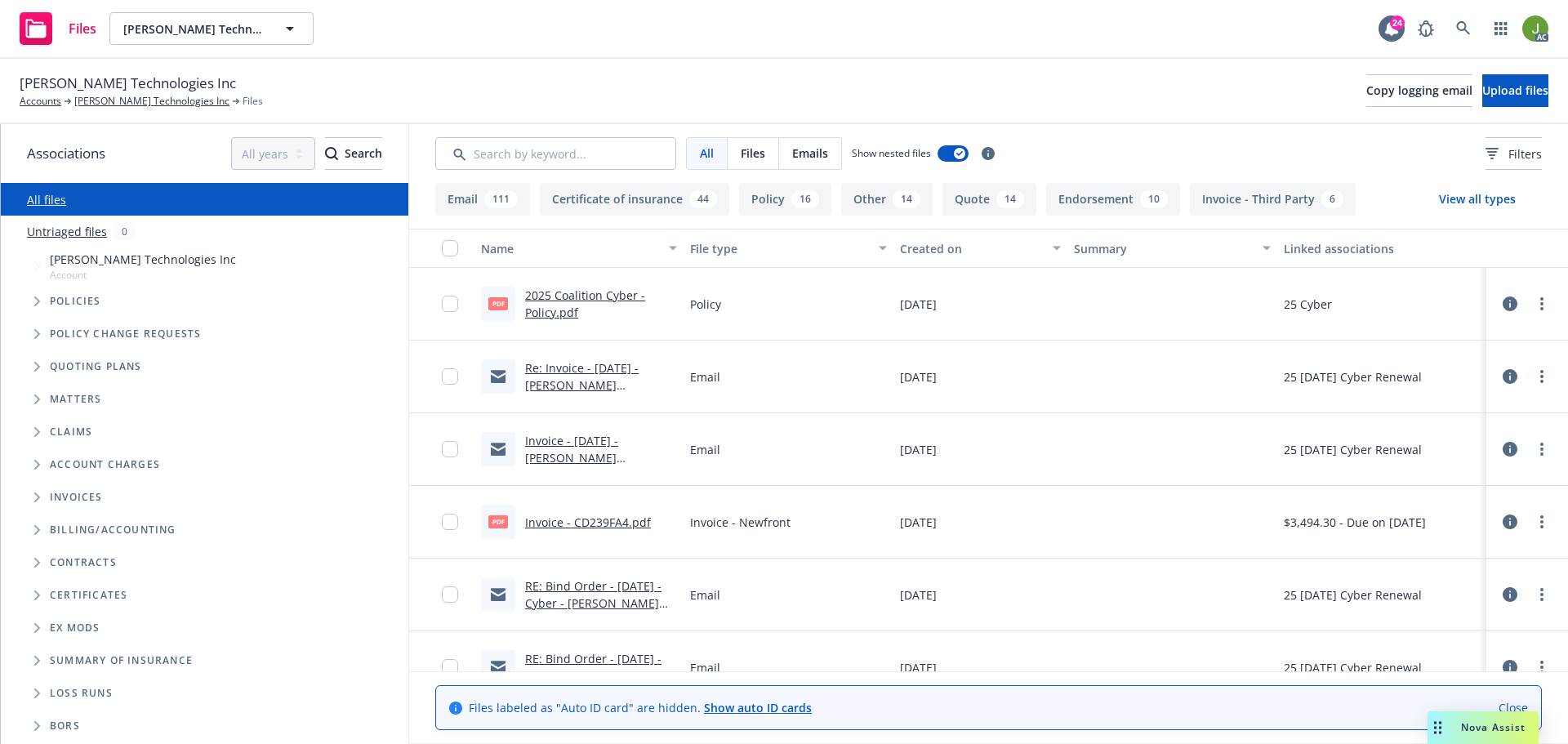
click at [542, 378] on link "Re: Invoice - 10/01/25 - Mento Technologies Inc - Cyber Liability Renewal Premi…" at bounding box center [597, 402] width 145 height 84
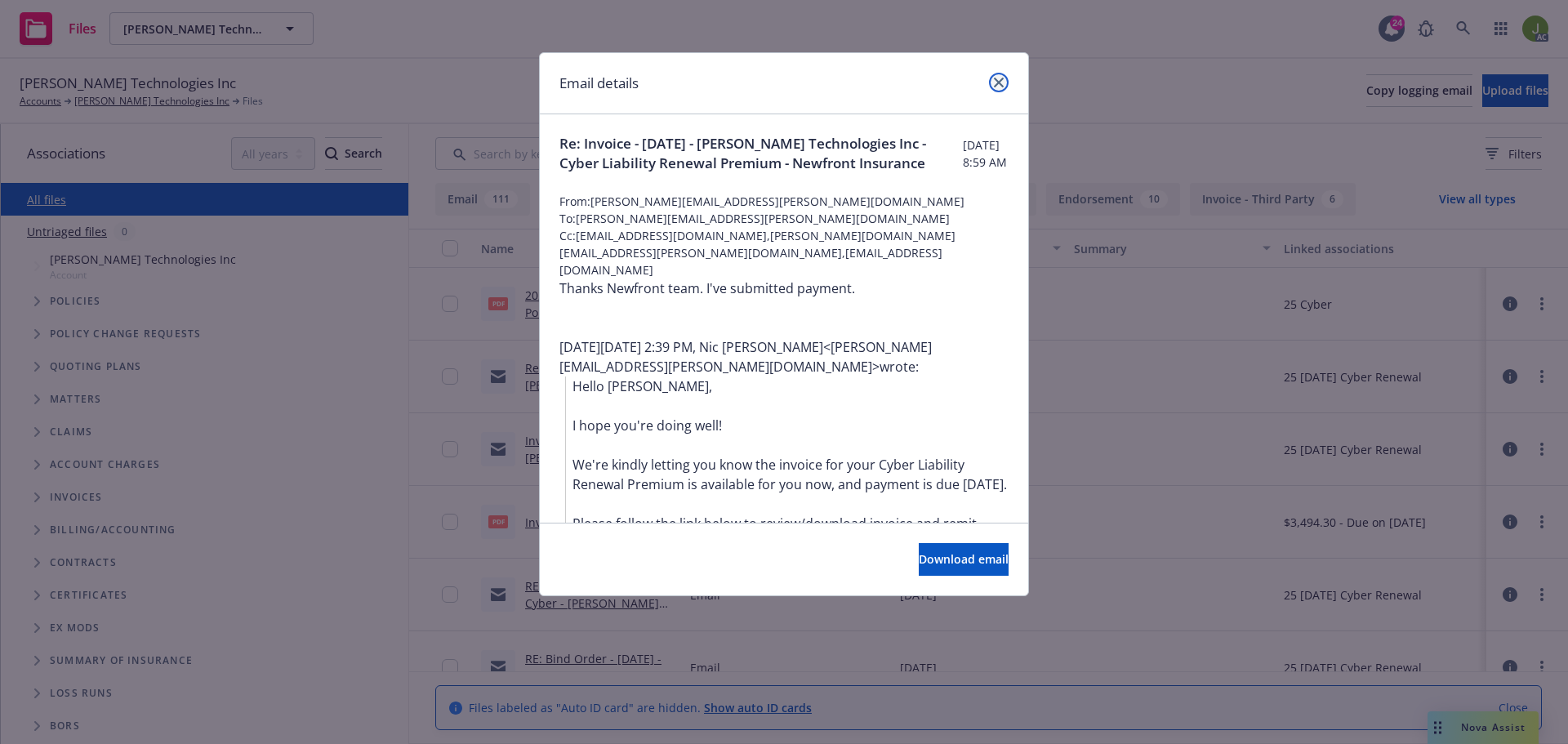
click at [995, 88] on link "close" at bounding box center [998, 82] width 20 height 20
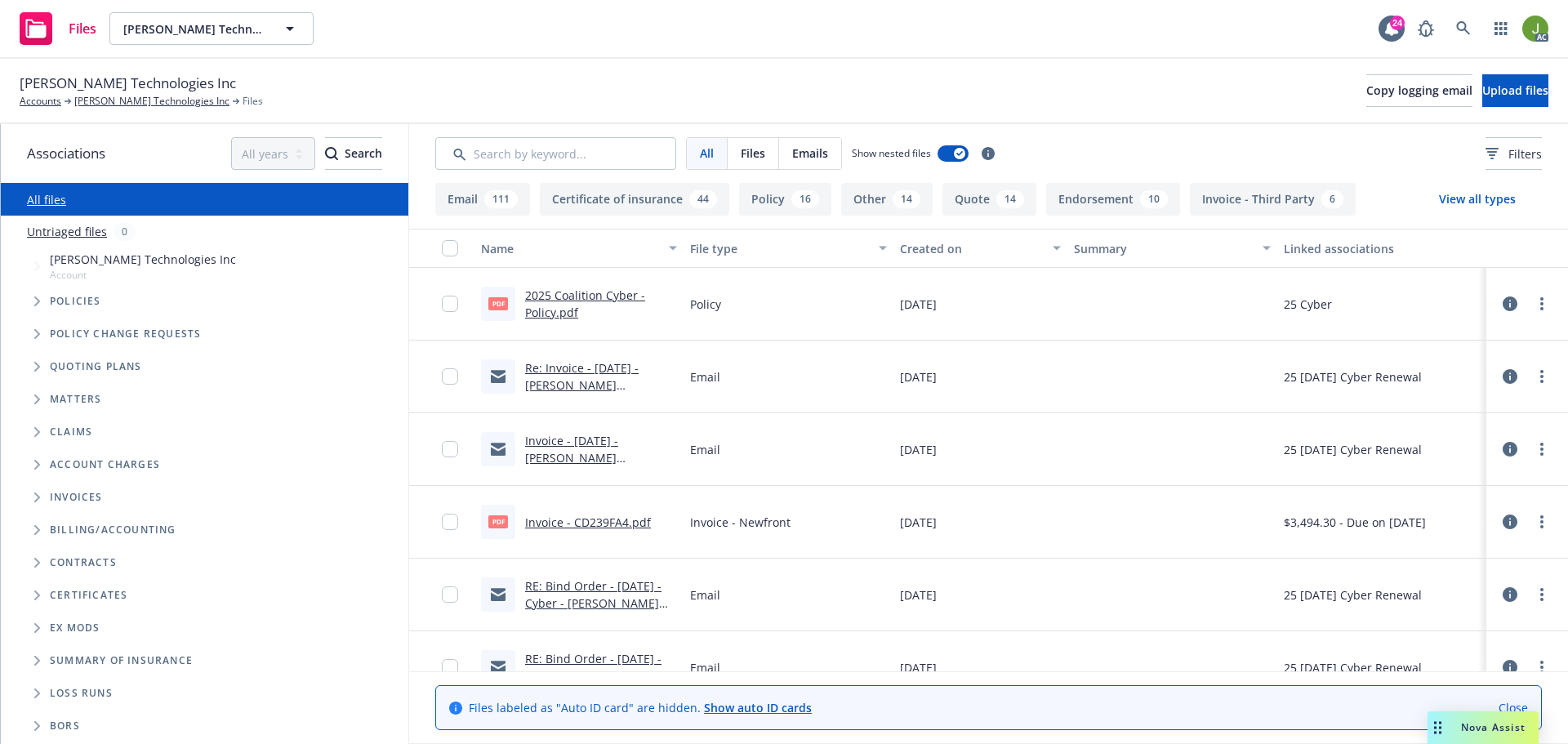
click at [623, 440] on link "Invoice - 10/01/25 - Mento Technologies Inc - Cyber Liability Renewal Premium -…" at bounding box center [597, 475] width 145 height 84
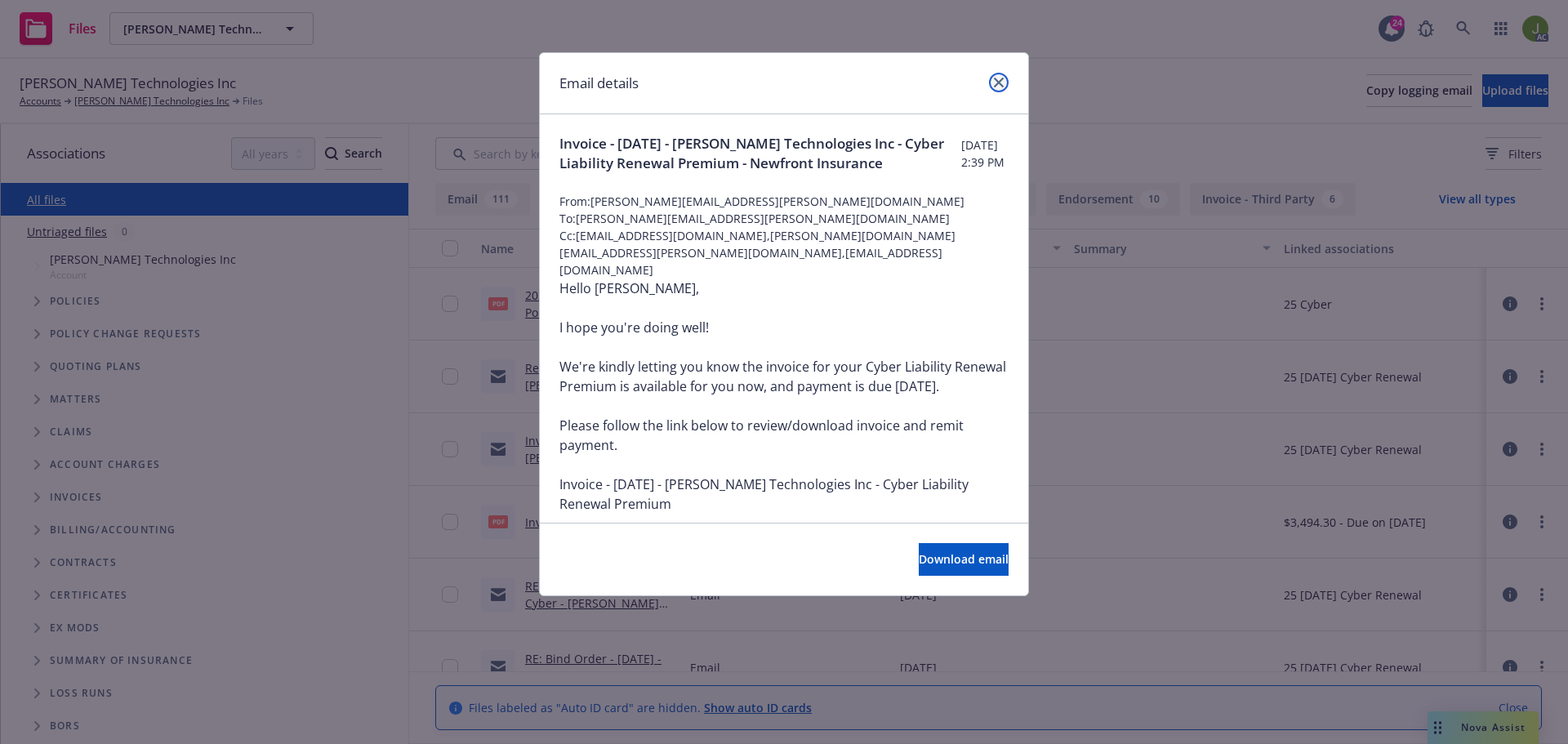
click at [996, 77] on link "close" at bounding box center [998, 82] width 20 height 20
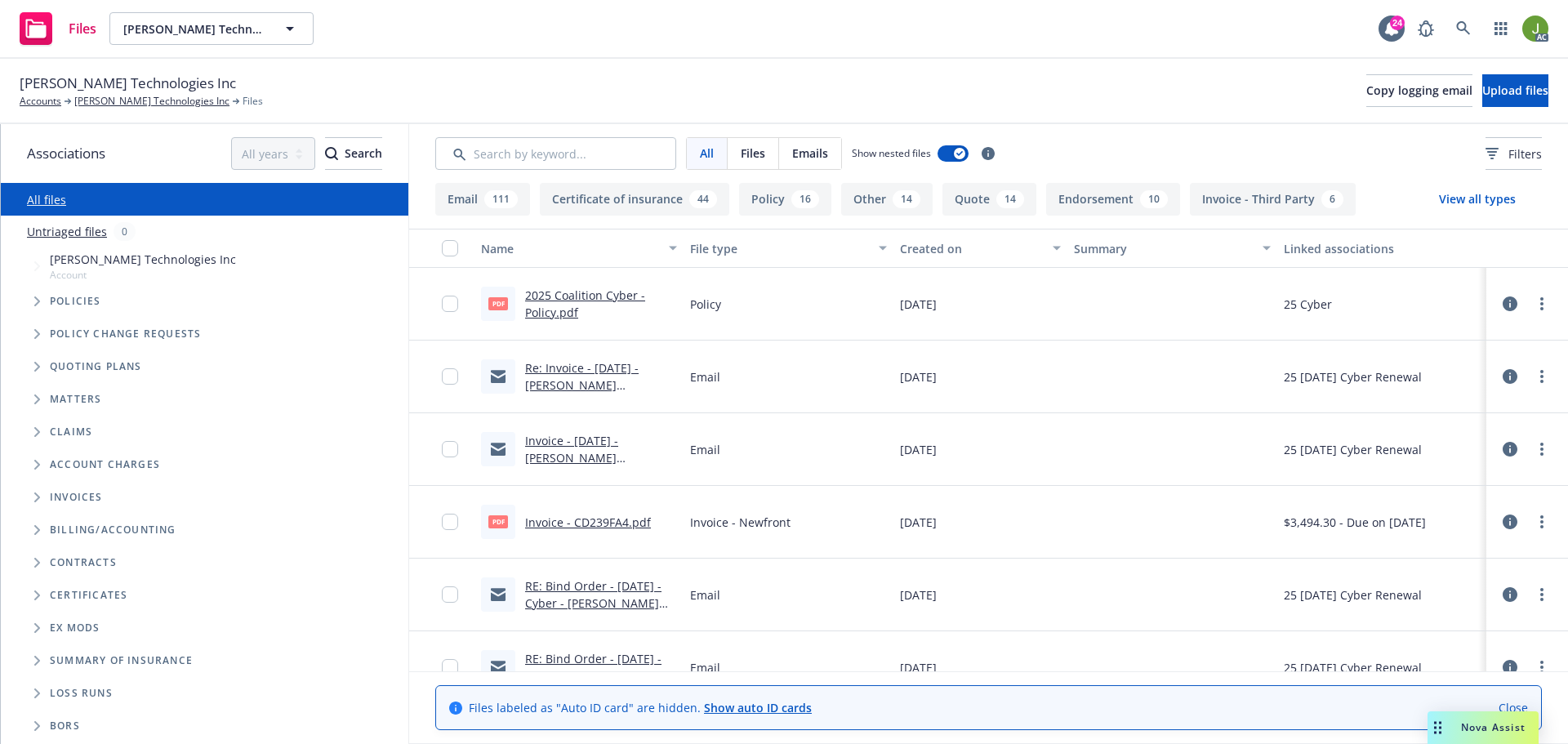
click at [574, 299] on link "2025 Coalition Cyber - Policy.pdf" at bounding box center [585, 303] width 120 height 33
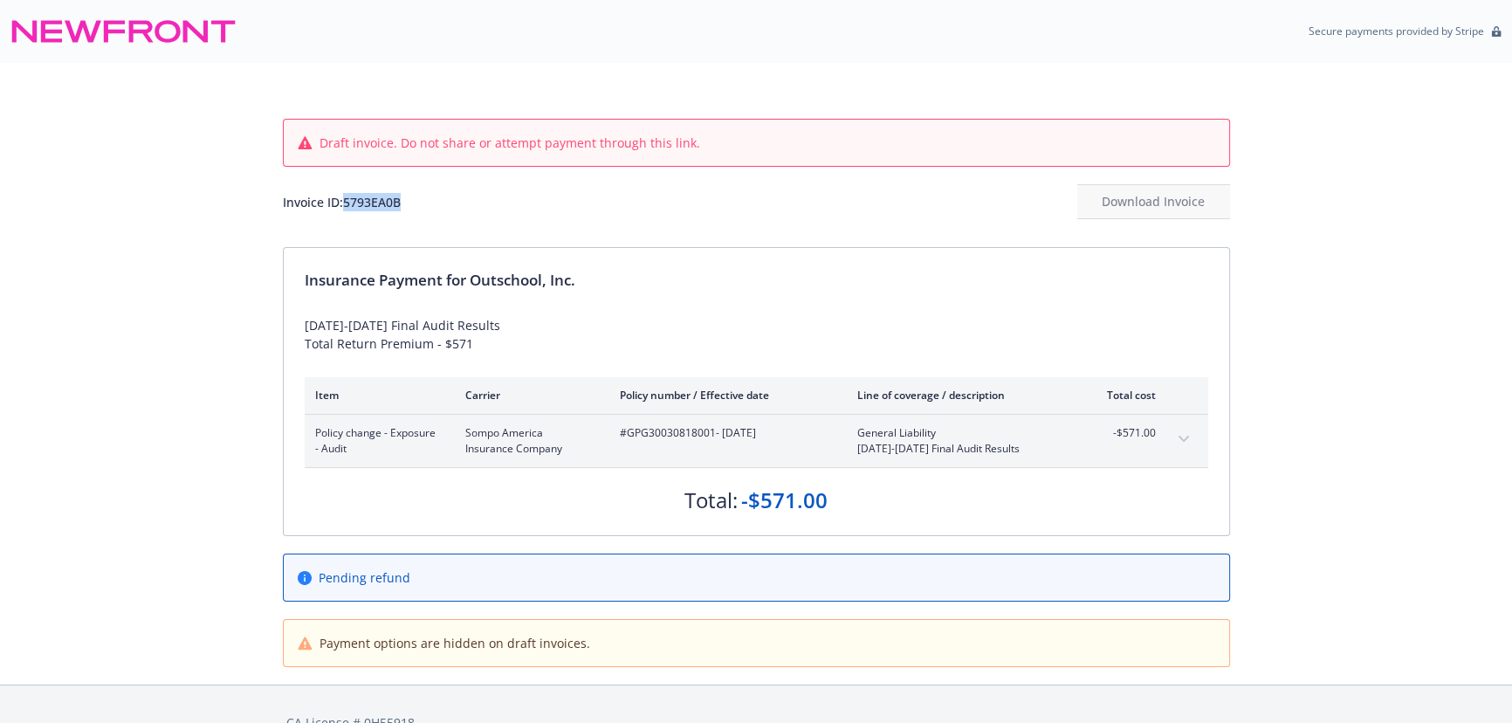
drag, startPoint x: 407, startPoint y: 207, endPoint x: 346, endPoint y: 201, distance: 60.5
click at [346, 201] on div "Invoice ID: 5793EA0B Download Invoice" at bounding box center [756, 201] width 947 height 35
copy div "5793EA0B"
